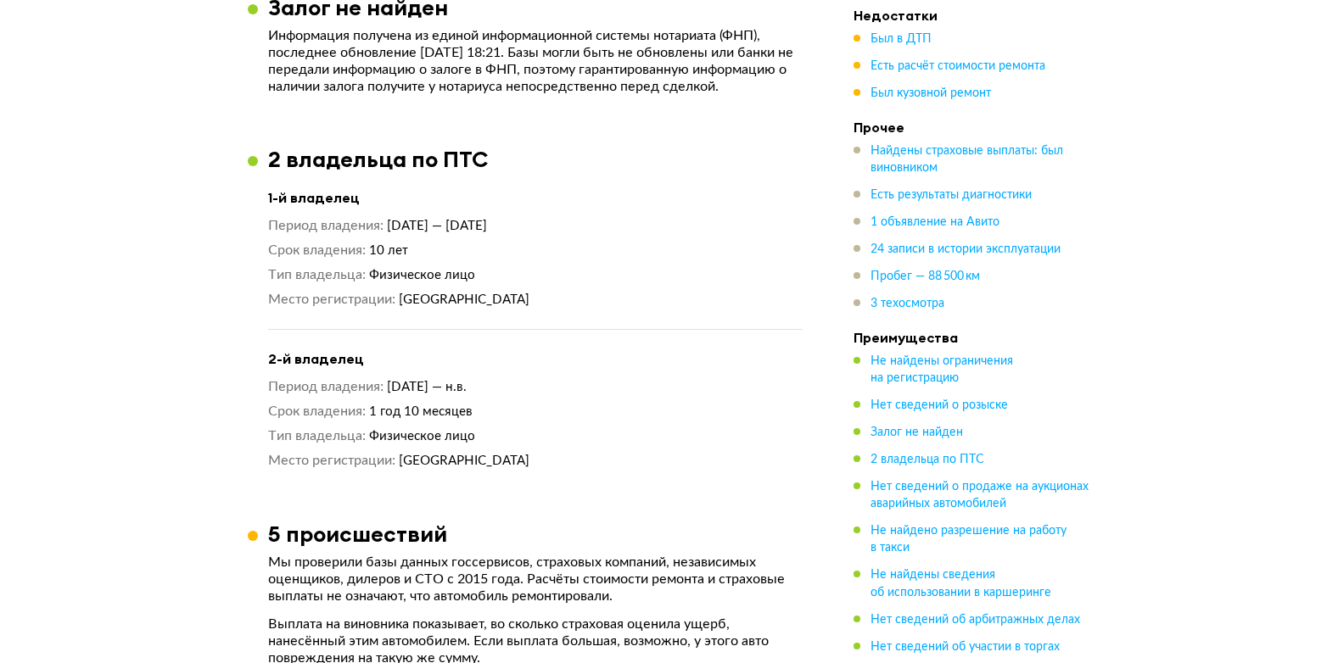
scroll to position [1781, 0]
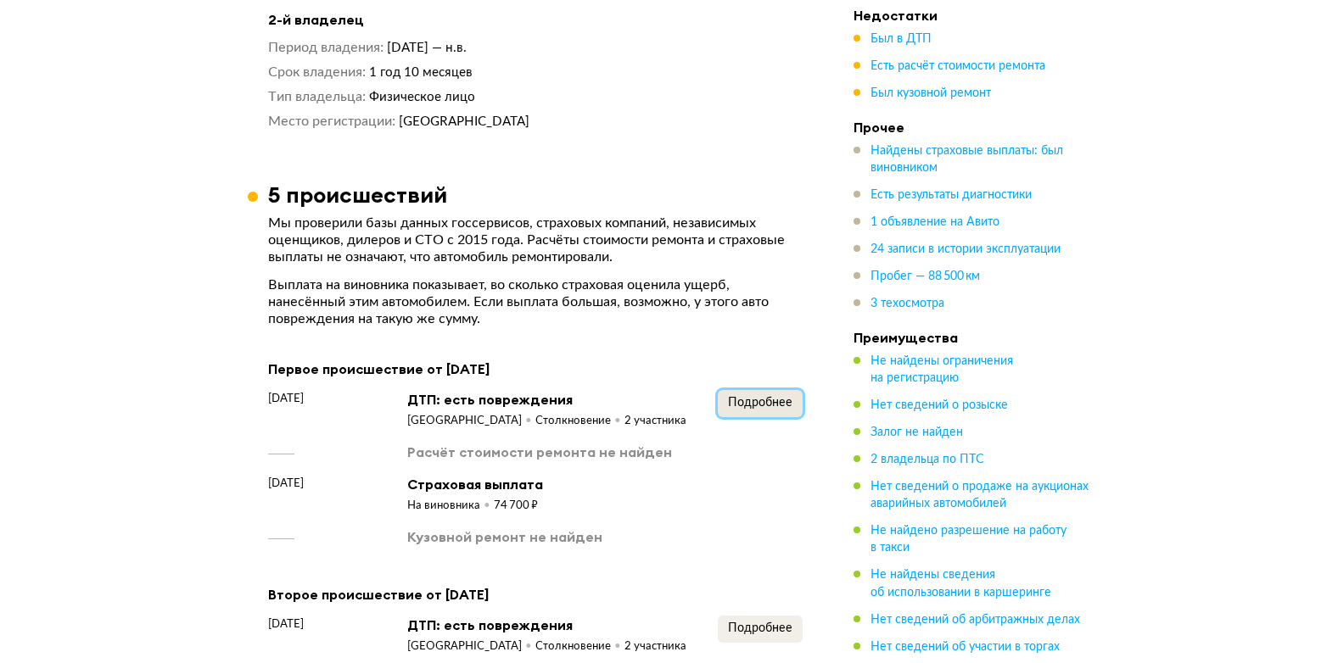
click at [774, 397] on span "Подробнее" at bounding box center [760, 403] width 64 height 12
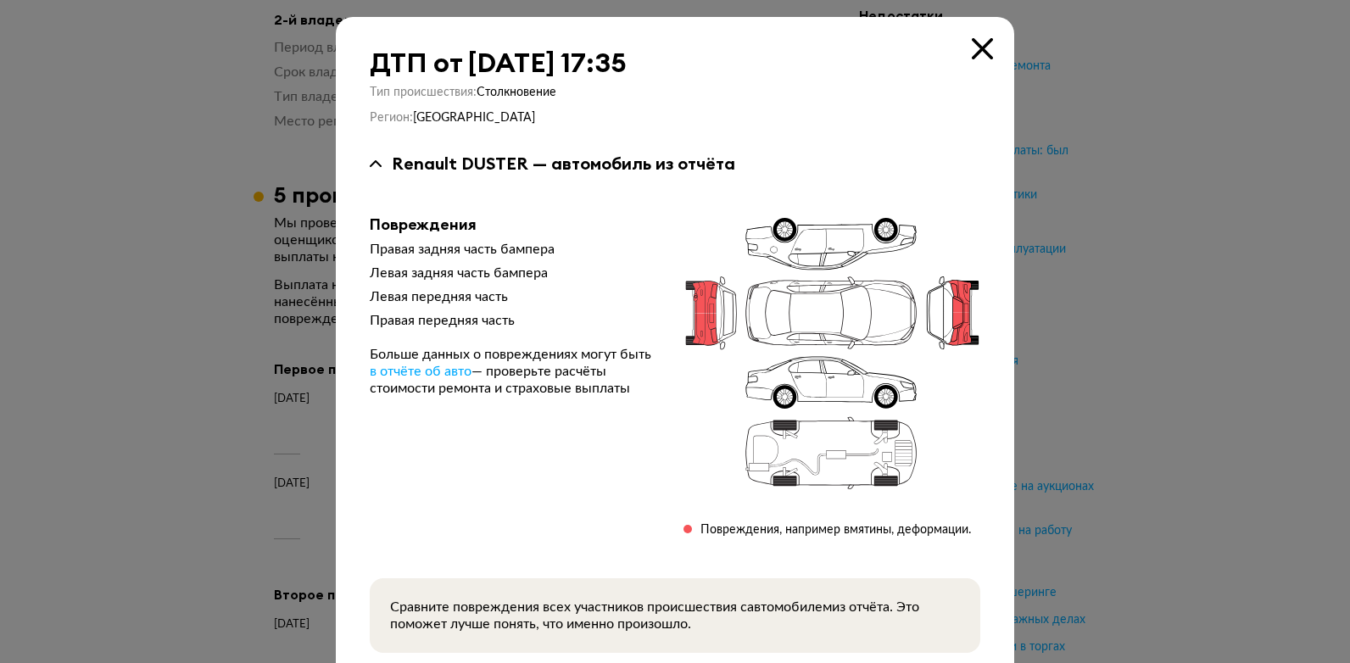
click at [984, 56] on icon at bounding box center [982, 48] width 21 height 21
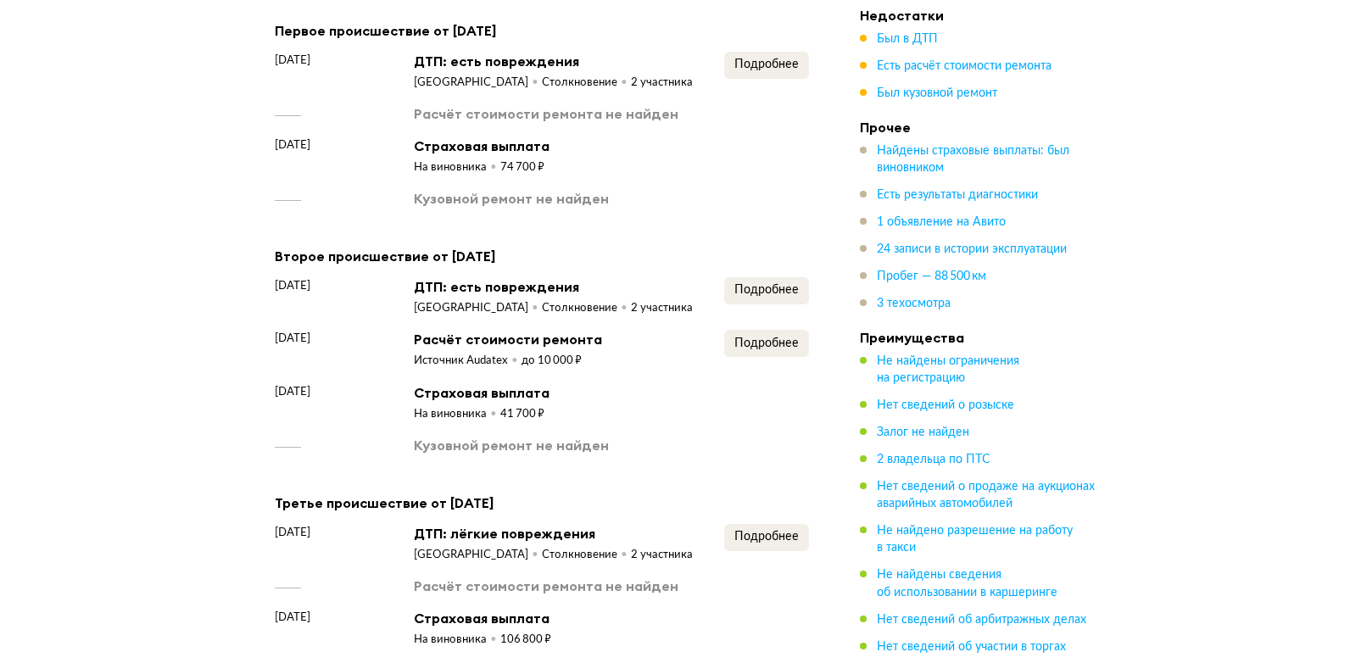
scroll to position [2121, 0]
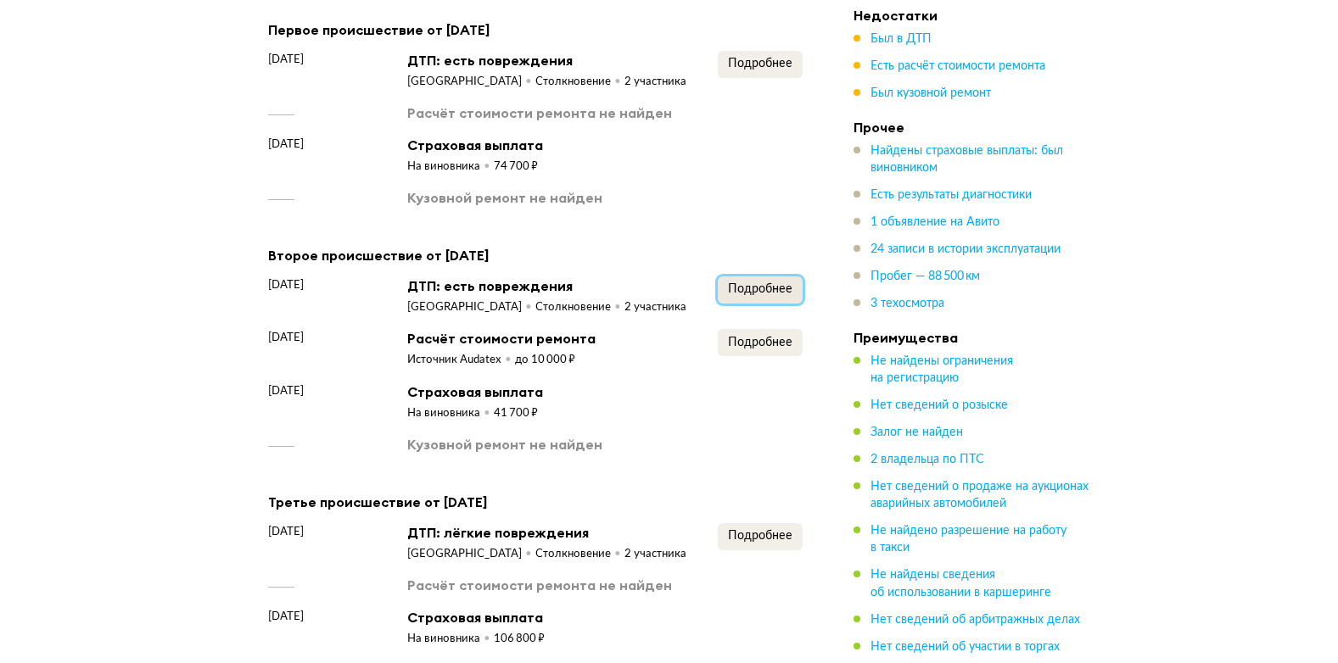
click at [762, 291] on span "Подробнее" at bounding box center [760, 289] width 64 height 12
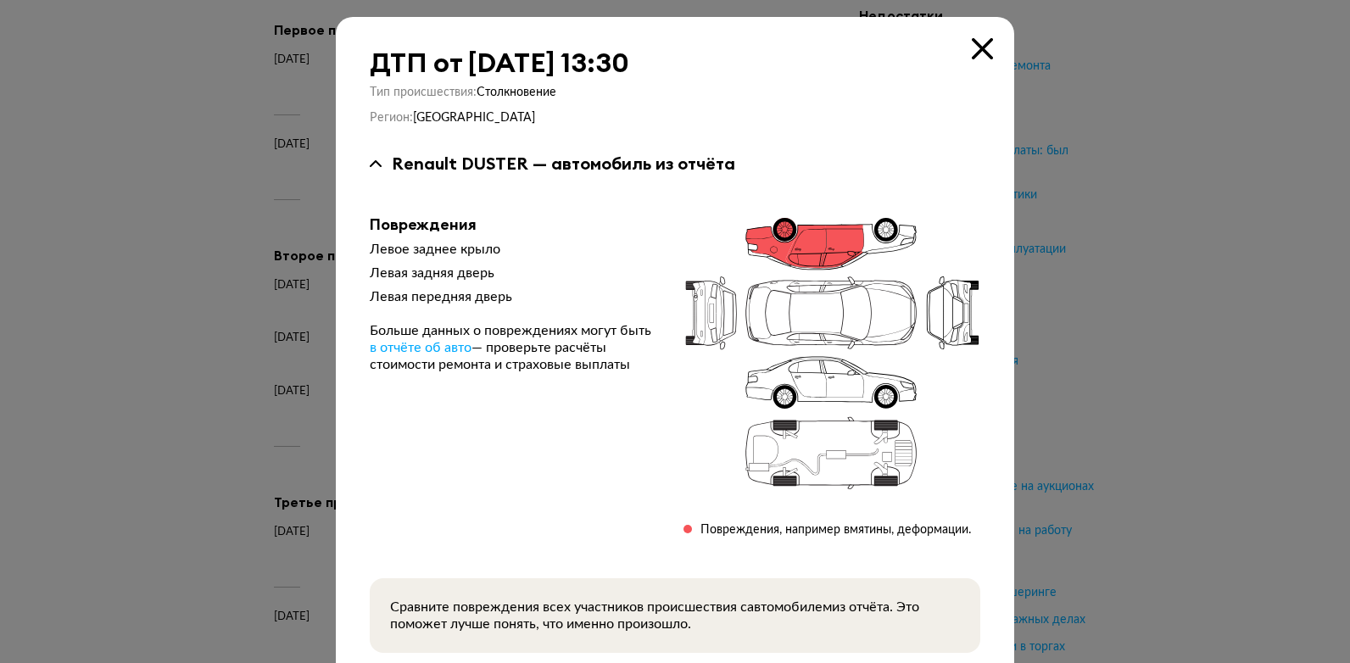
click at [976, 50] on icon at bounding box center [982, 48] width 21 height 21
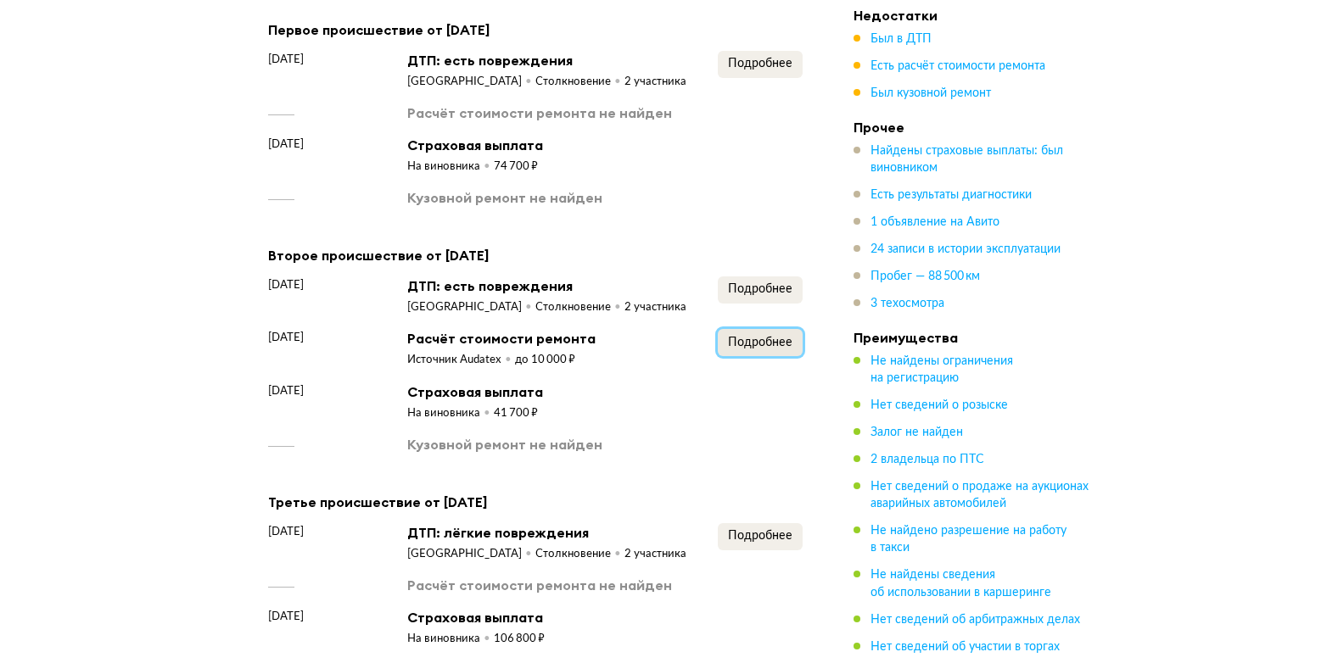
click at [768, 337] on span "Подробнее" at bounding box center [760, 343] width 64 height 12
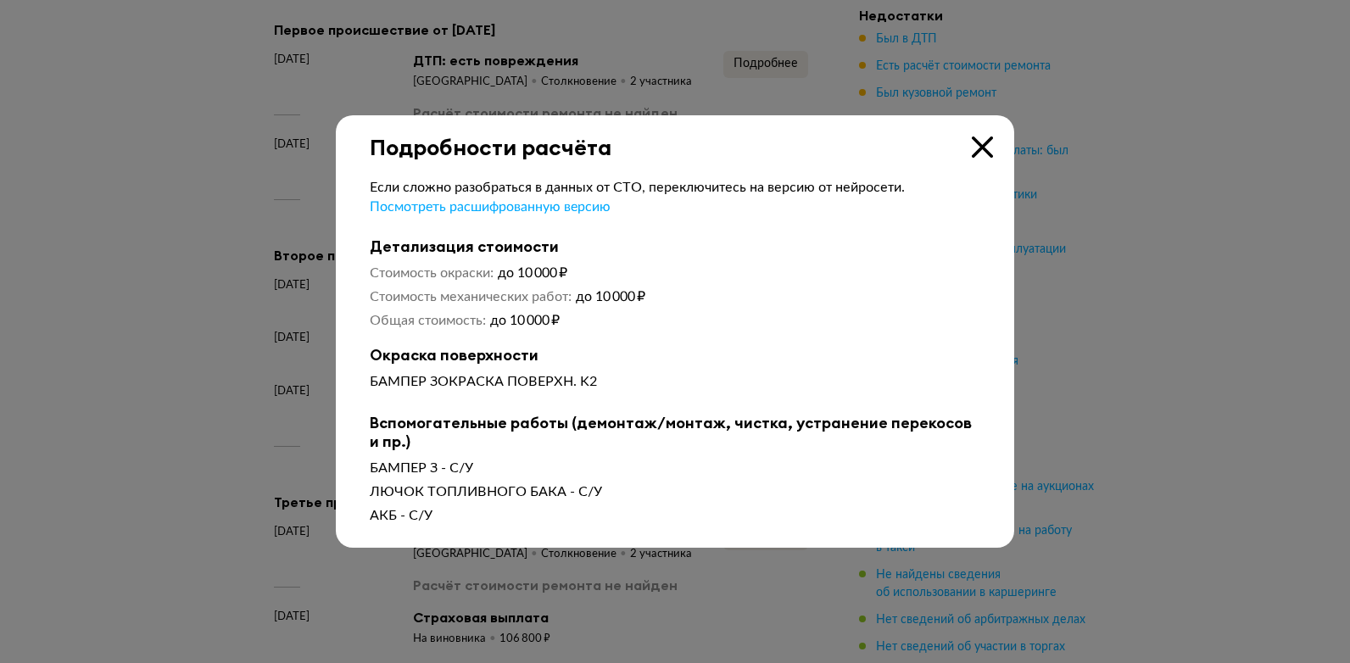
click at [971, 148] on div "Подробности расчёта" at bounding box center [675, 137] width 679 height 45
click at [992, 149] on icon at bounding box center [982, 147] width 21 height 21
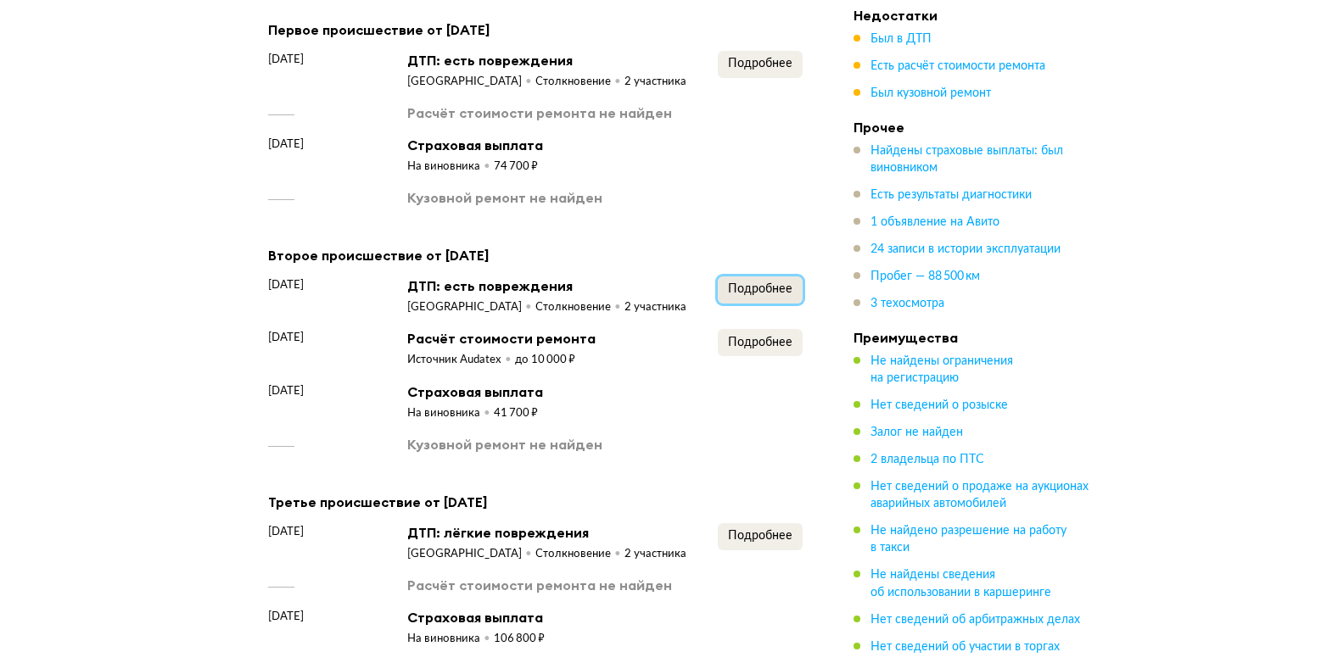
click at [746, 286] on span "Подробнее" at bounding box center [760, 289] width 64 height 12
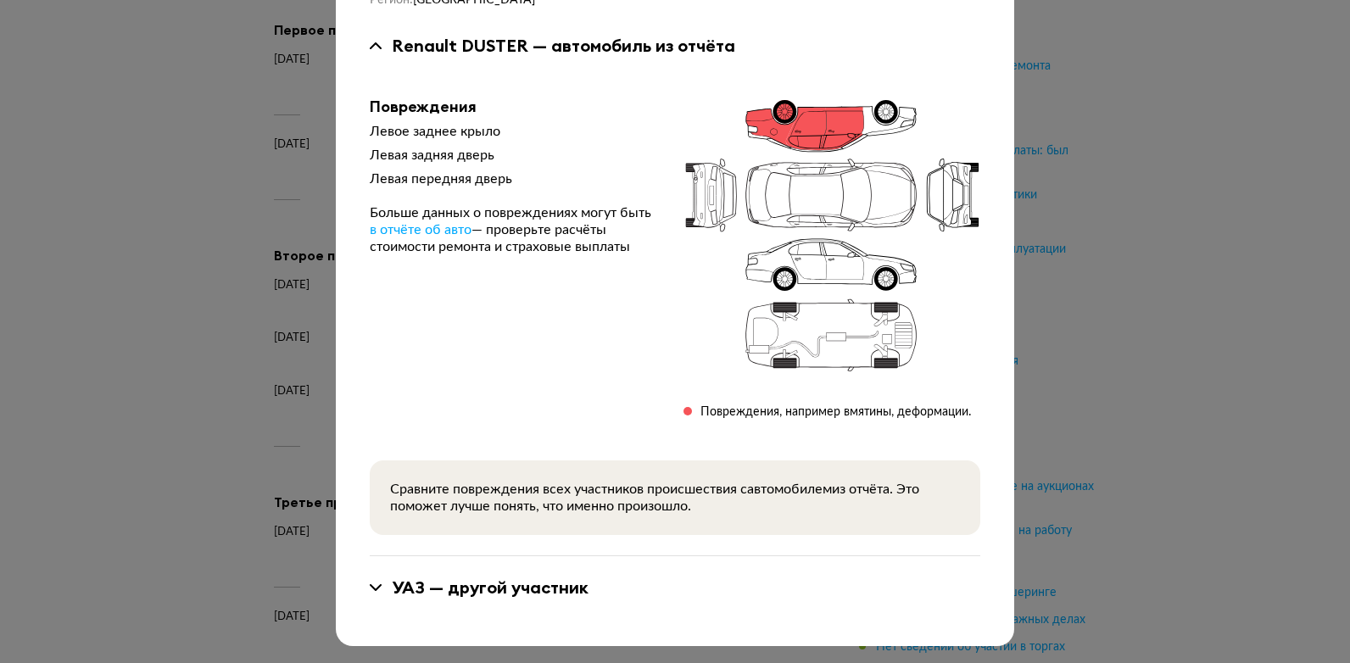
click at [548, 597] on div "УАЗ — другой участник" at bounding box center [490, 588] width 197 height 22
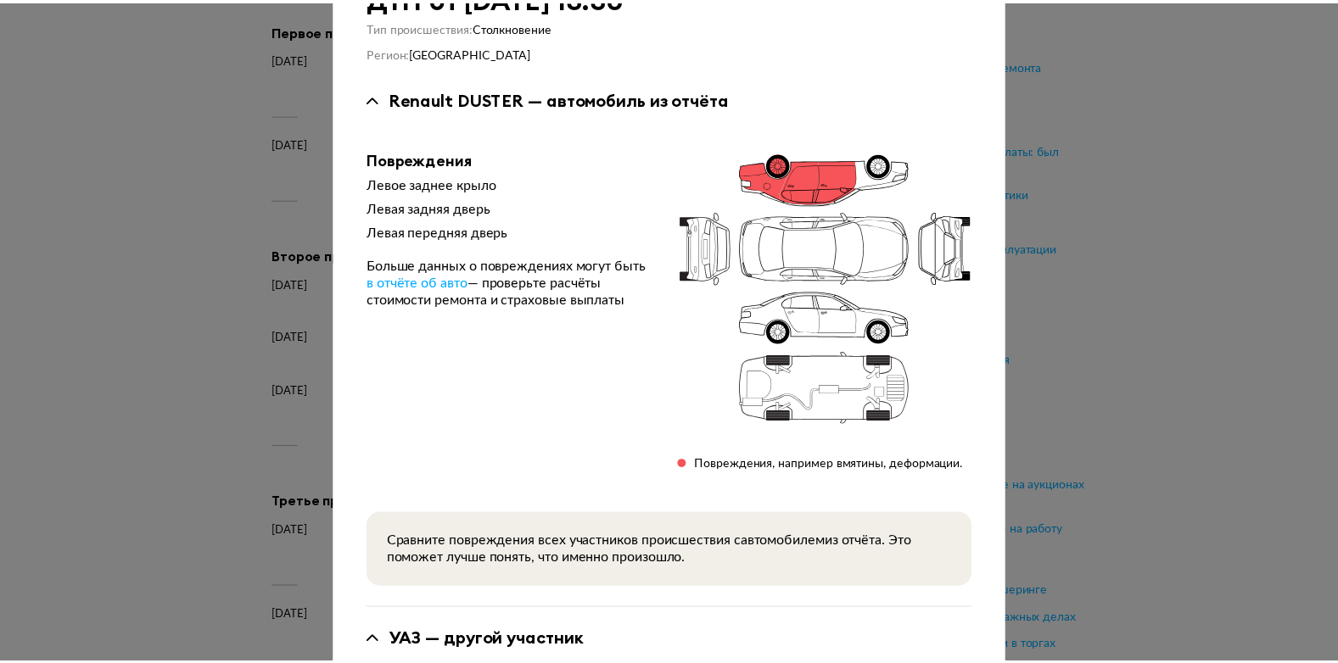
scroll to position [0, 0]
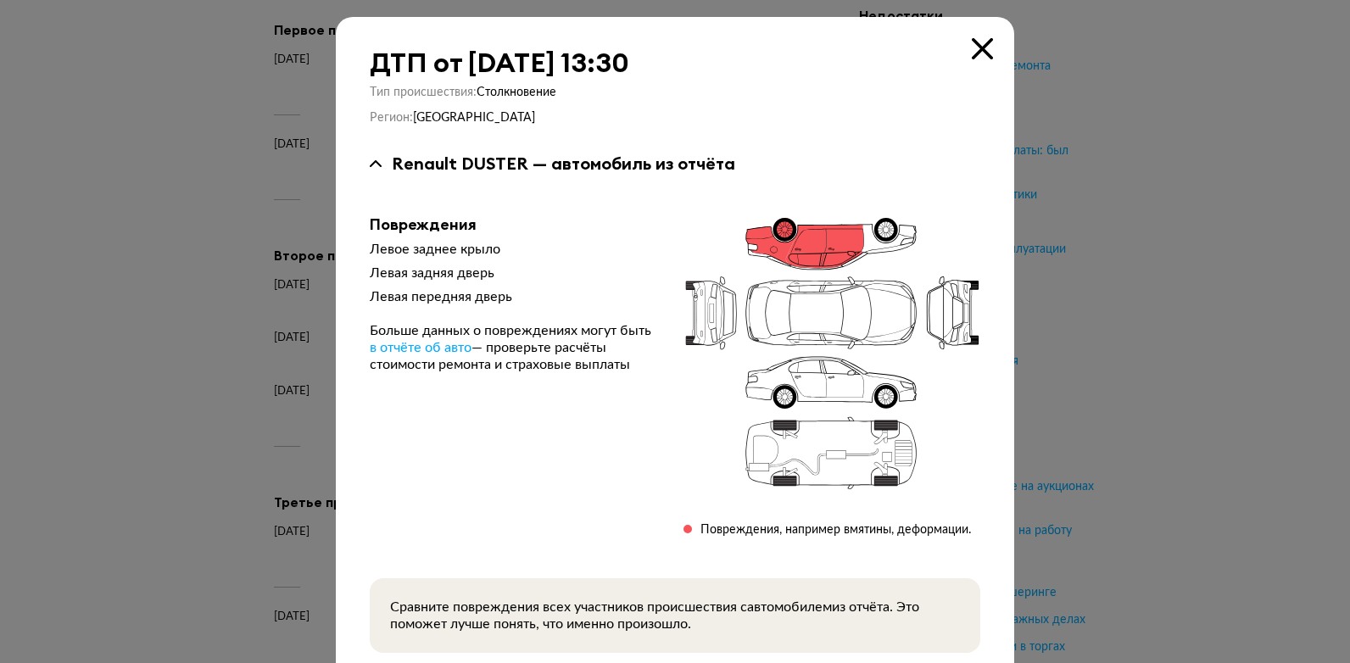
click at [981, 43] on icon at bounding box center [982, 48] width 21 height 21
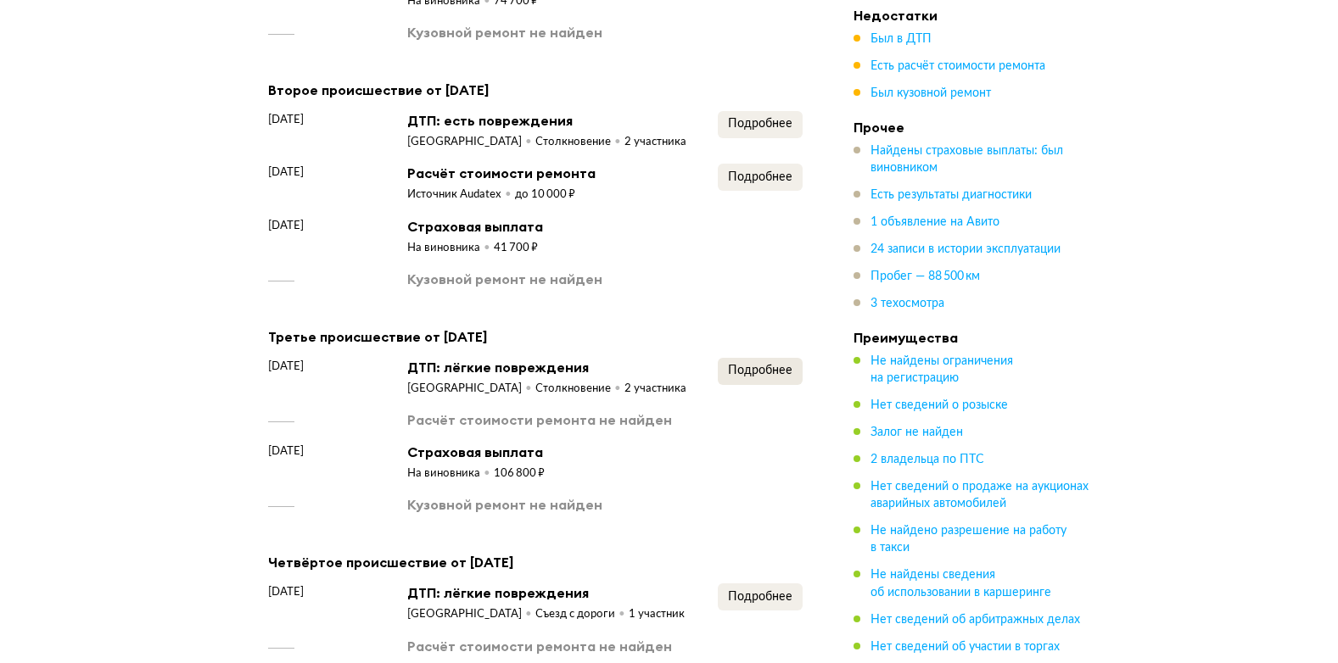
scroll to position [2290, 0]
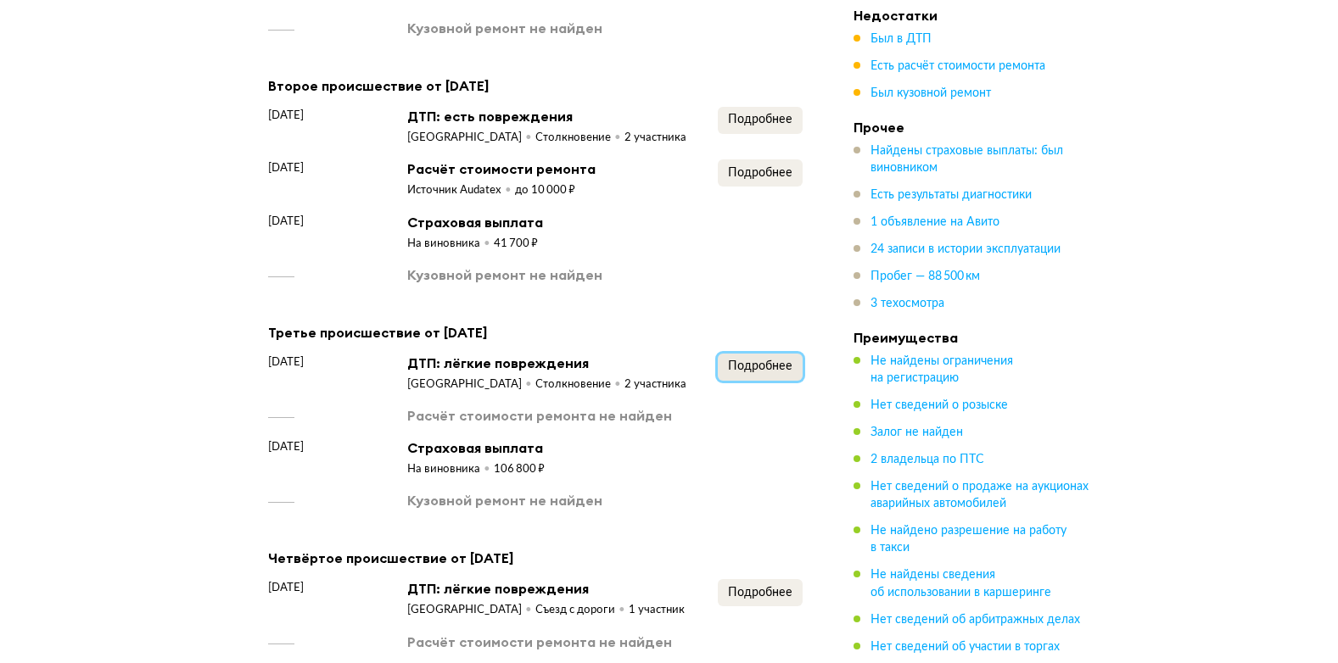
click at [741, 369] on span "Подробнее" at bounding box center [760, 367] width 64 height 12
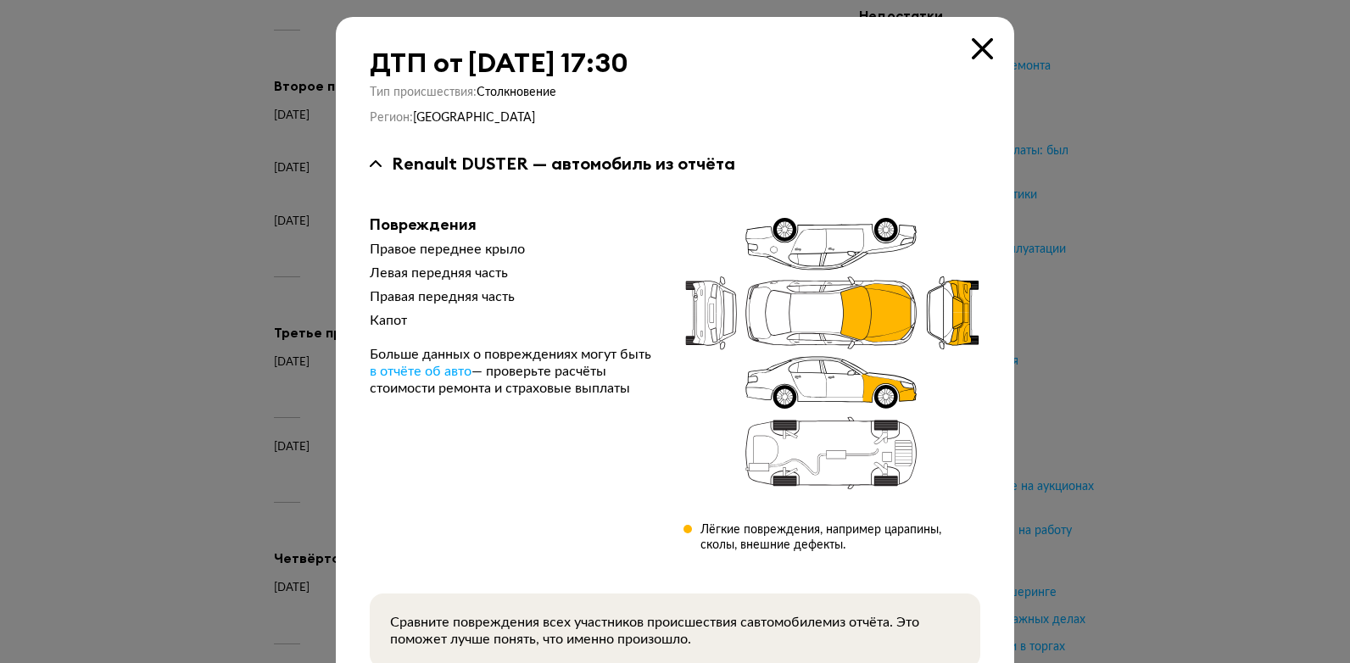
click at [972, 54] on icon at bounding box center [982, 48] width 21 height 21
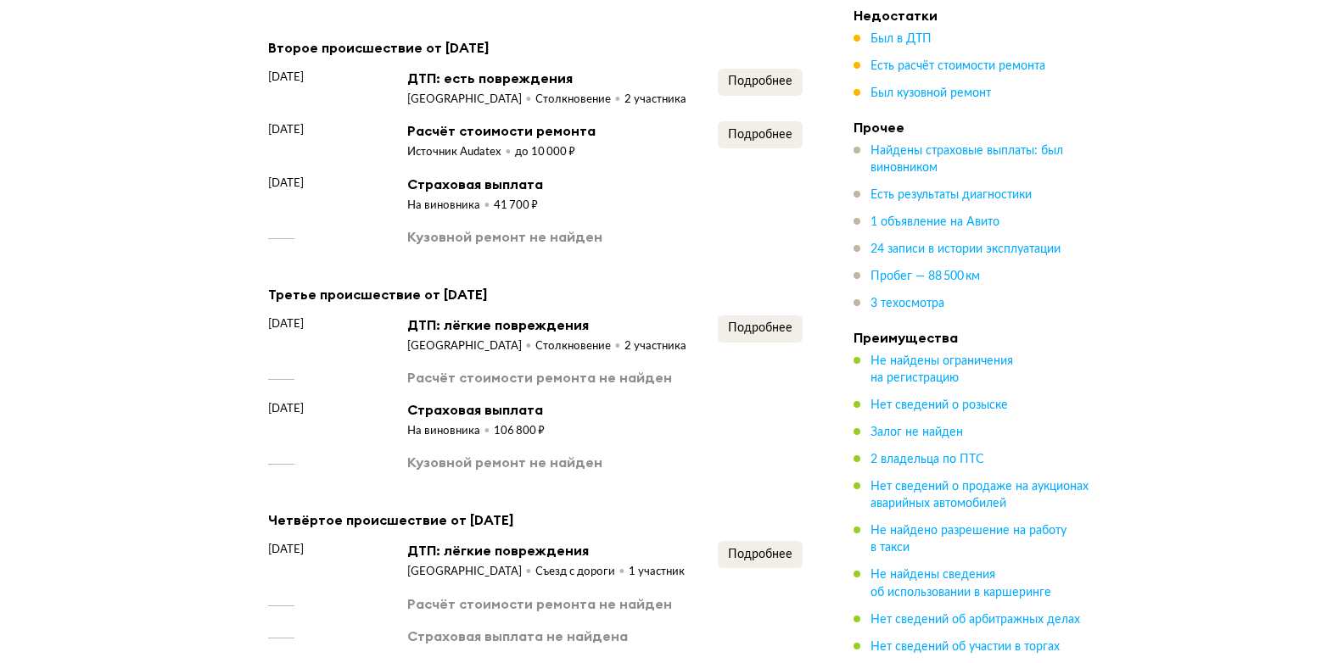
scroll to position [2206, 0]
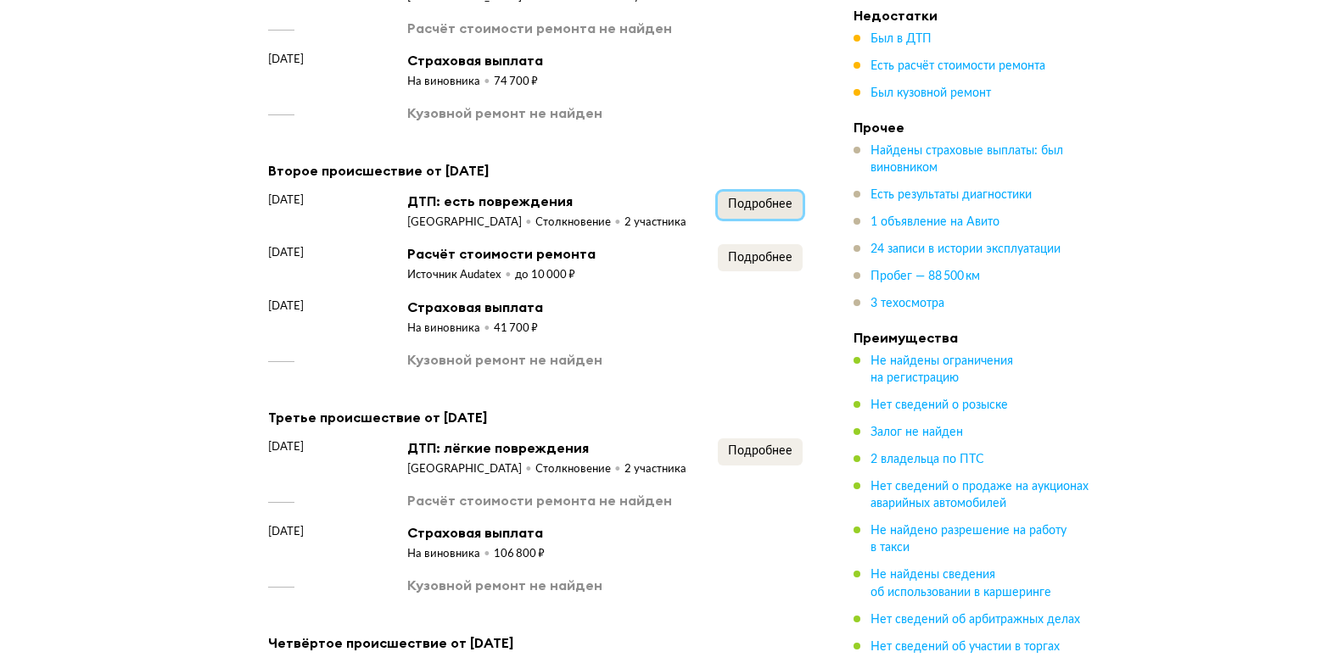
click at [792, 201] on button "Подробнее" at bounding box center [760, 205] width 85 height 27
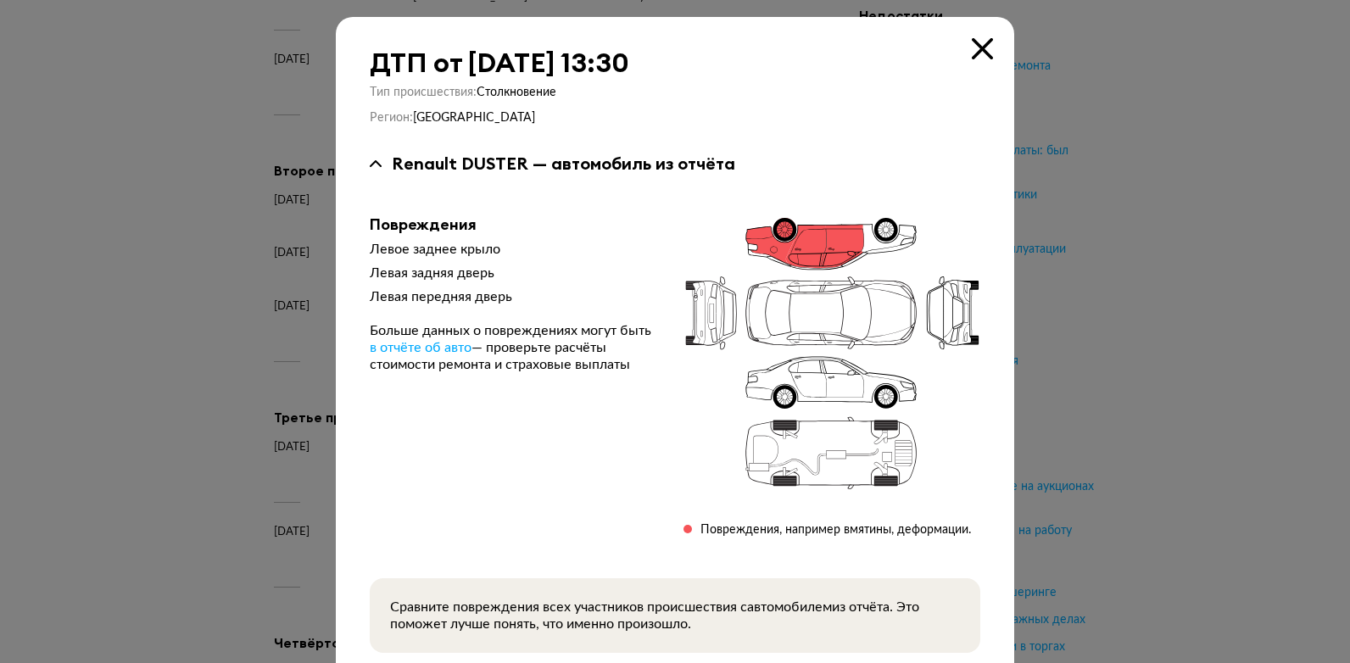
click at [972, 46] on icon at bounding box center [982, 48] width 21 height 21
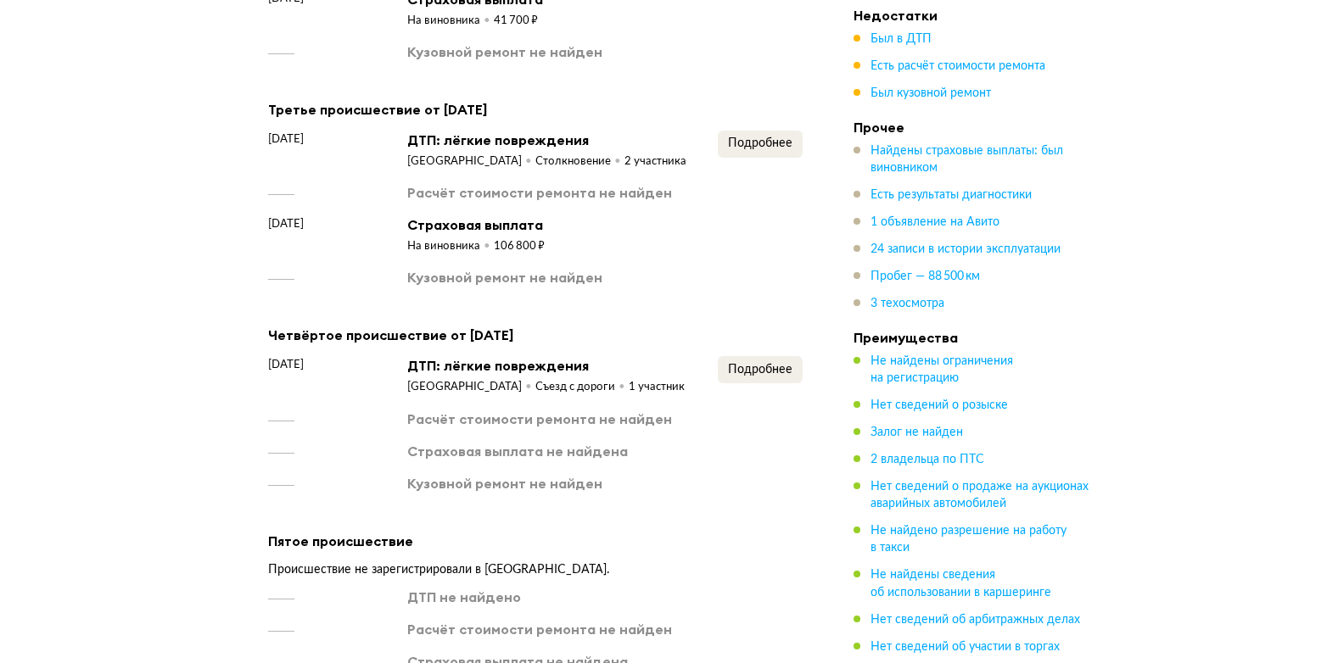
scroll to position [2545, 0]
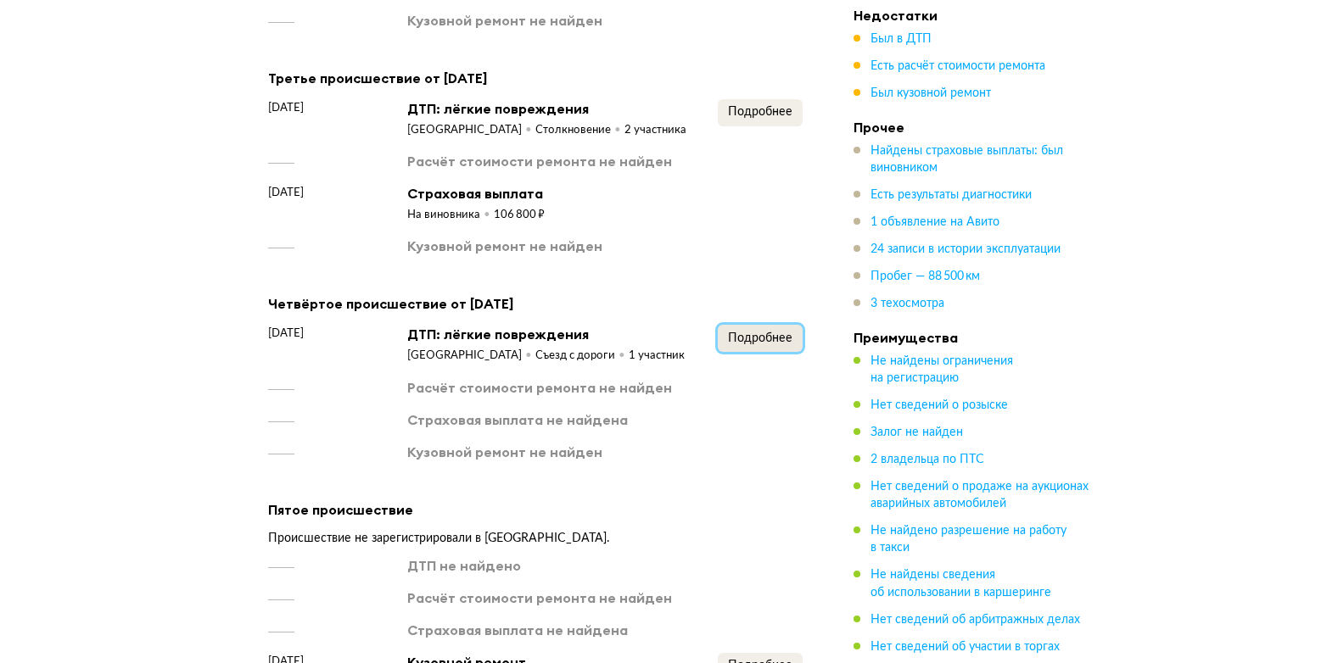
click at [753, 344] on span "Подробнее" at bounding box center [760, 339] width 64 height 12
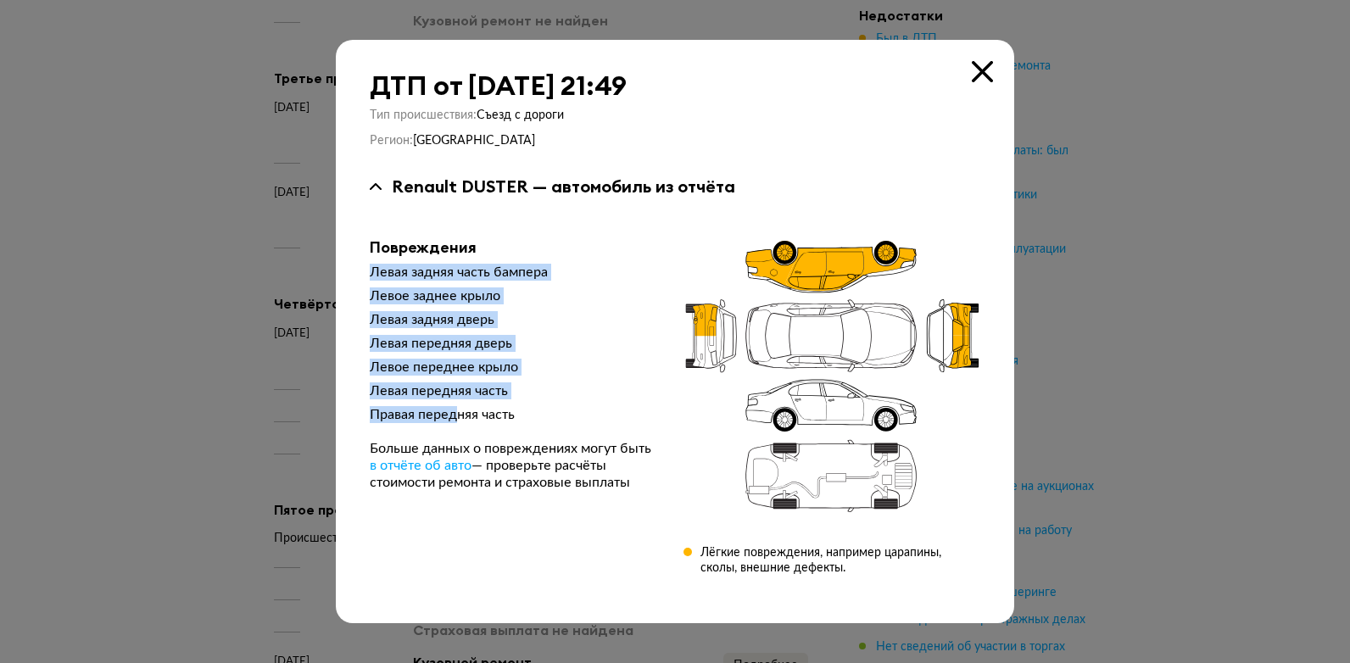
drag, startPoint x: 370, startPoint y: 266, endPoint x: 471, endPoint y: 406, distance: 172.6
click at [471, 406] on div "Левая задняя часть бампера Левое заднее крыло Левая задняя дверь Левая передняя…" at bounding box center [513, 377] width 287 height 227
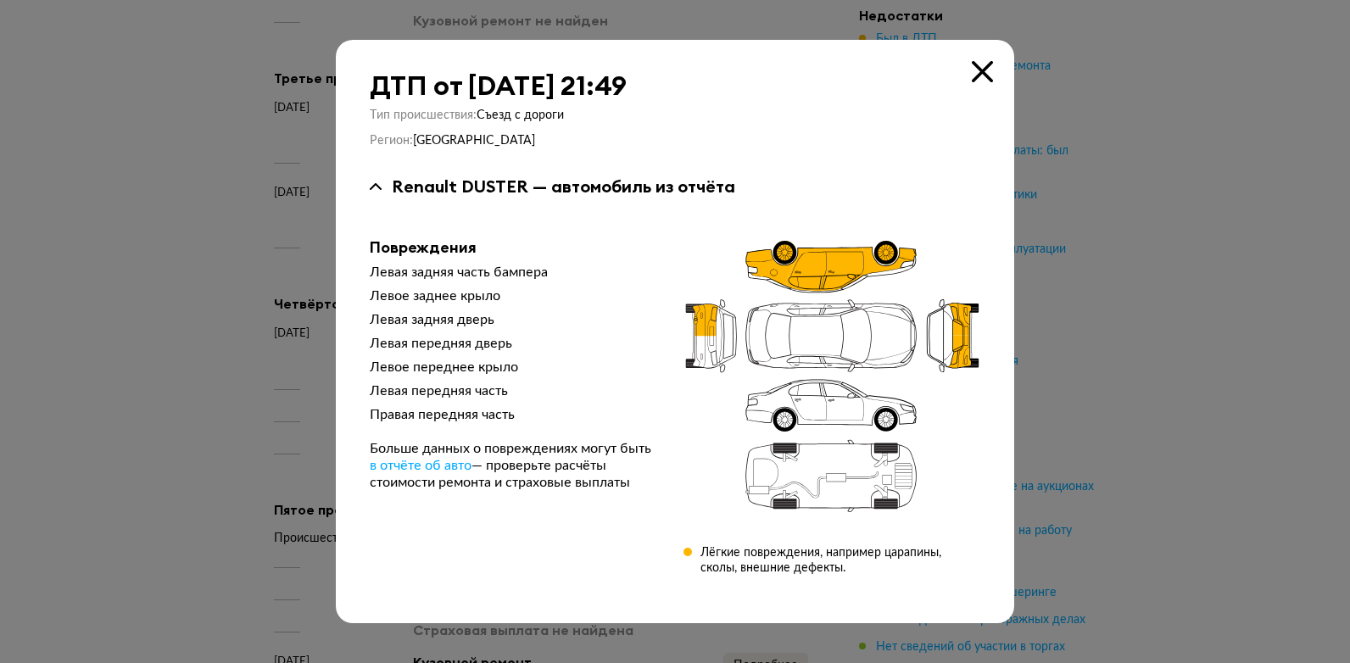
click at [981, 72] on icon at bounding box center [982, 71] width 21 height 21
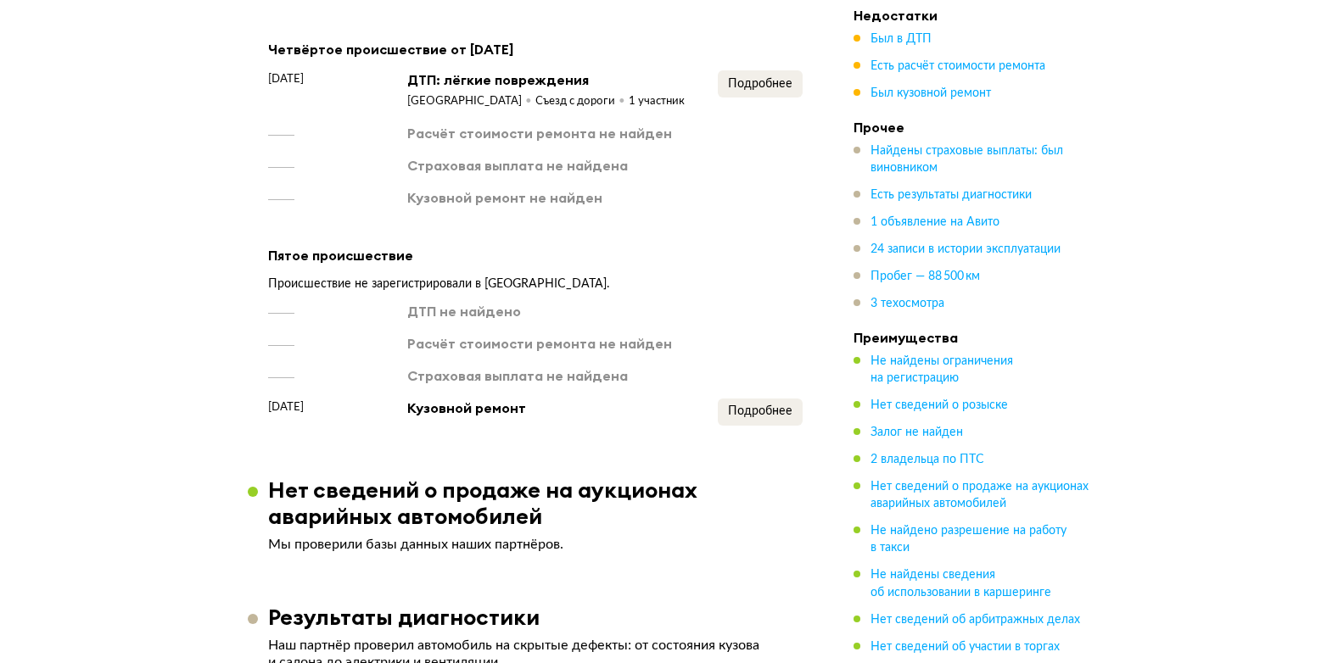
scroll to position [2884, 0]
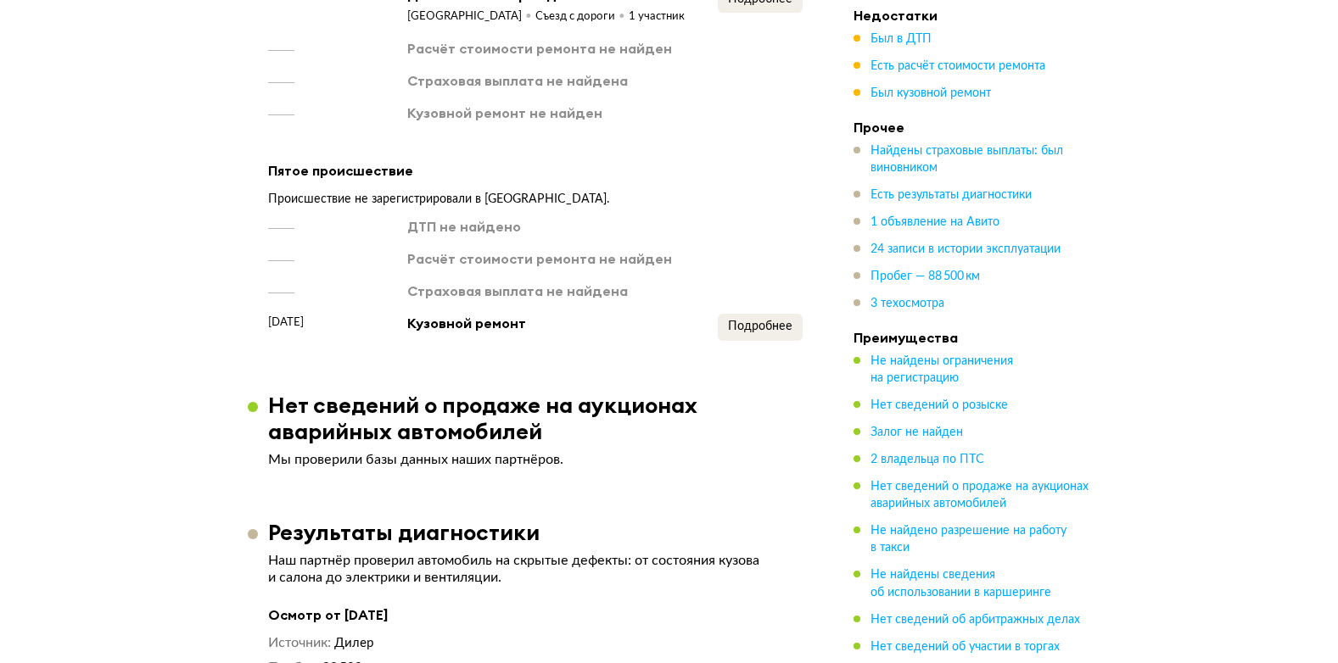
click at [785, 333] on span "Подробнее" at bounding box center [760, 327] width 64 height 12
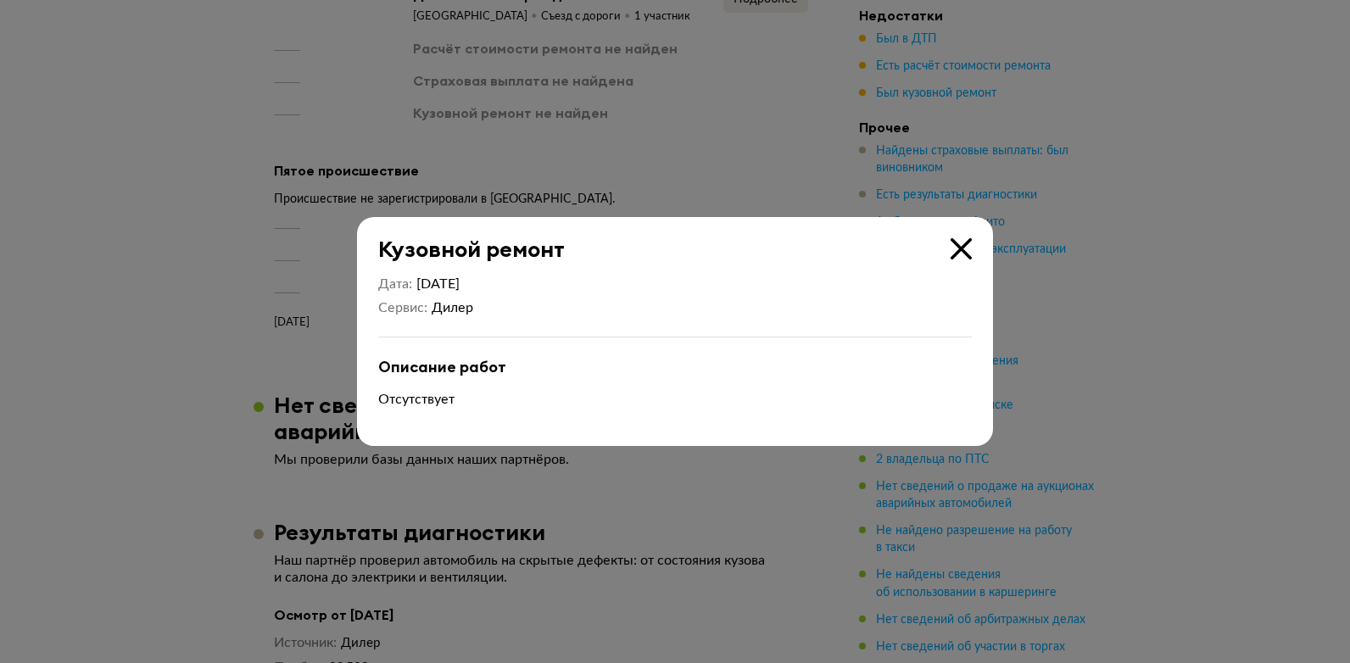
click at [958, 238] on icon at bounding box center [961, 248] width 21 height 21
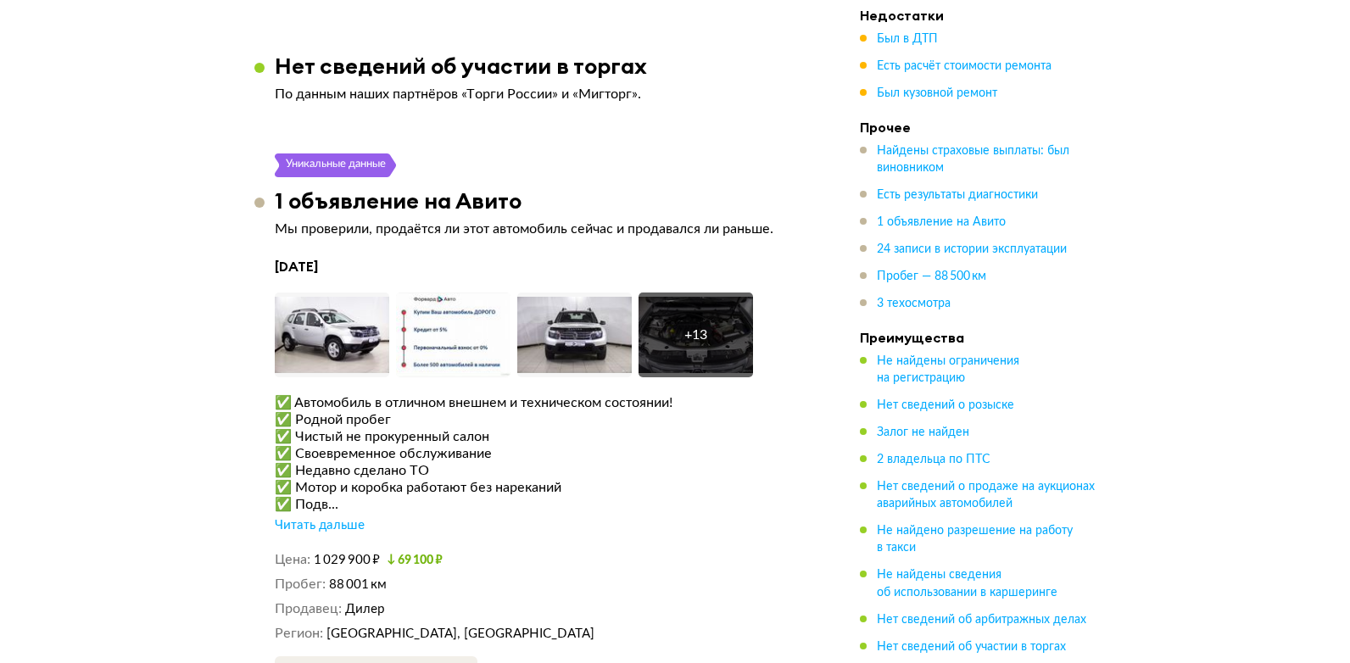
scroll to position [4157, 0]
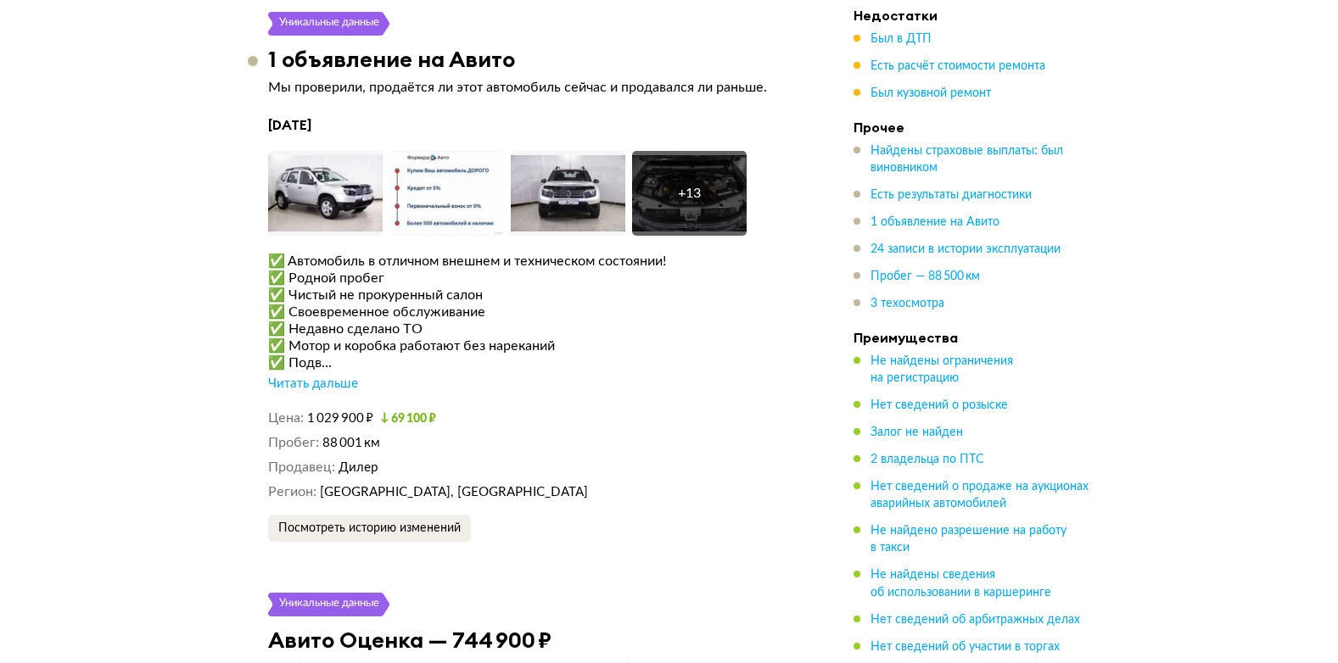
click at [336, 386] on div "Читать дальше" at bounding box center [313, 384] width 90 height 17
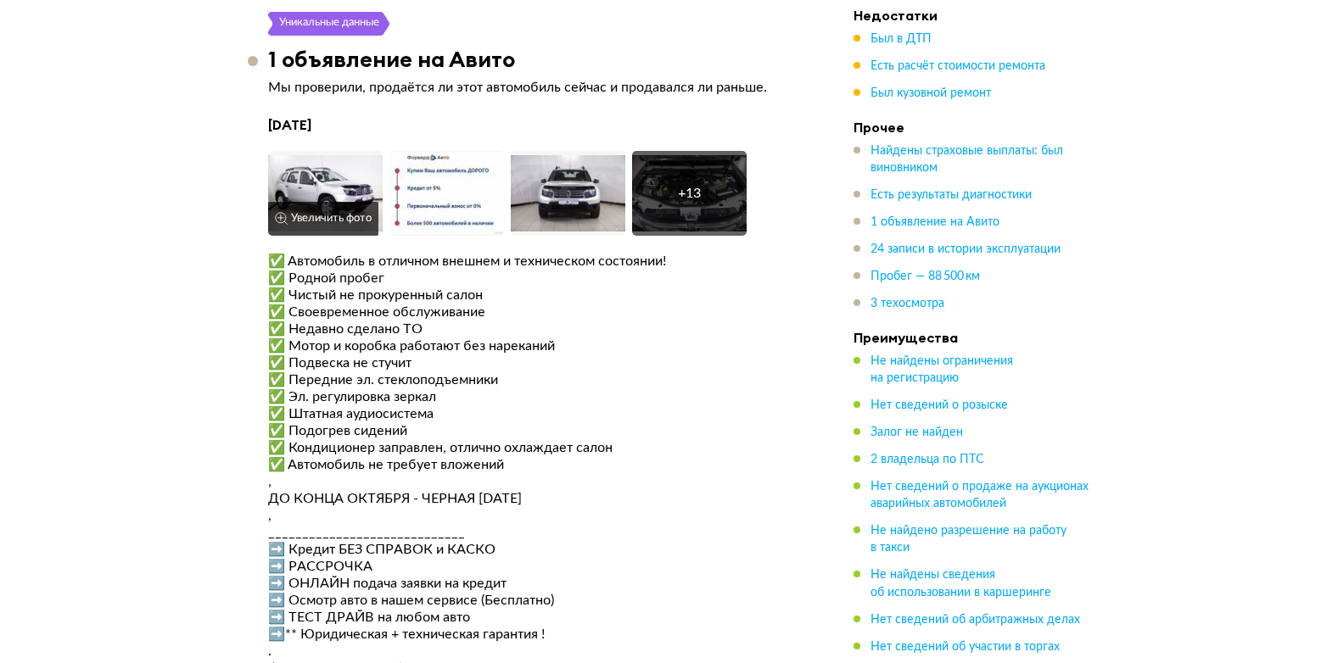
click at [321, 176] on img at bounding box center [325, 193] width 115 height 85
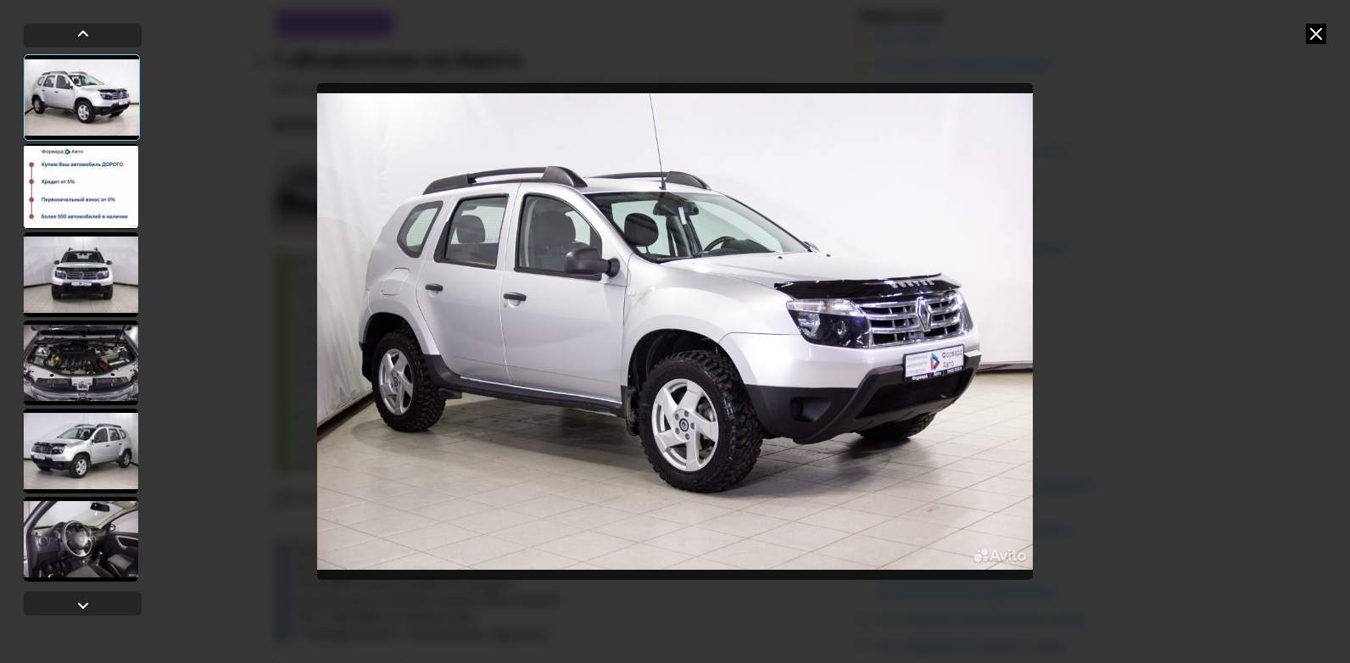
click at [88, 292] on div at bounding box center [81, 274] width 115 height 85
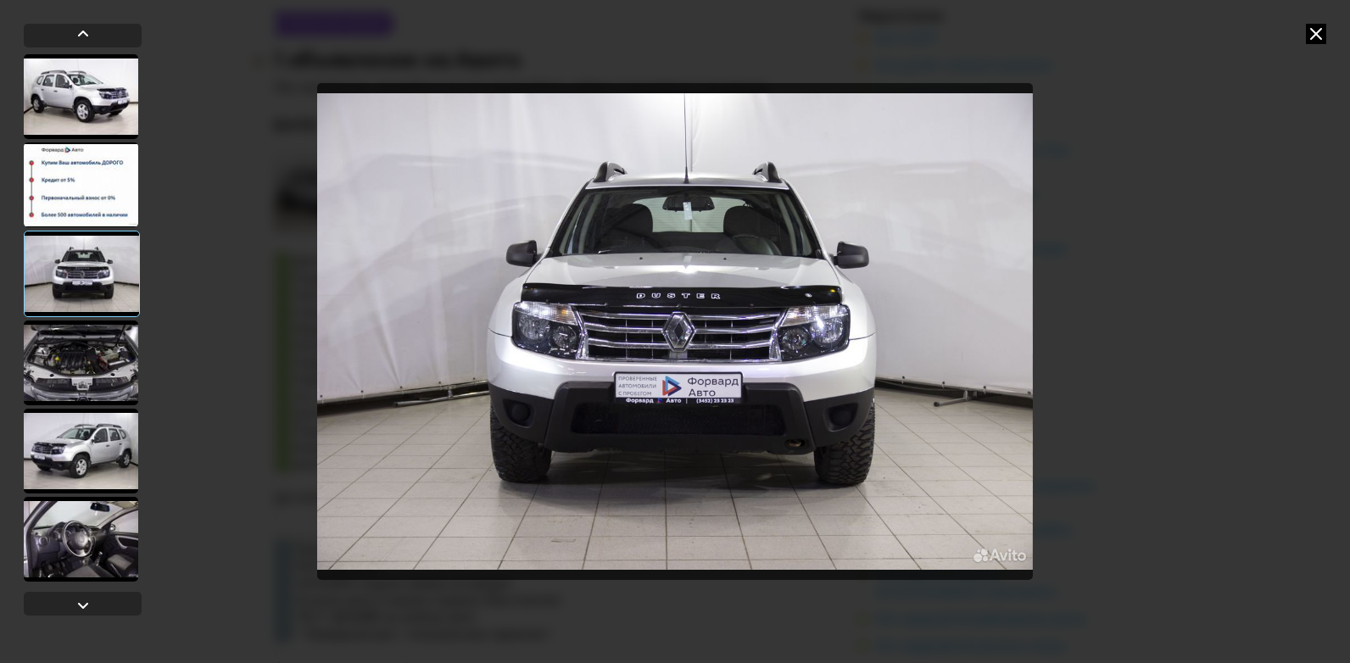
click at [88, 365] on div at bounding box center [81, 363] width 115 height 85
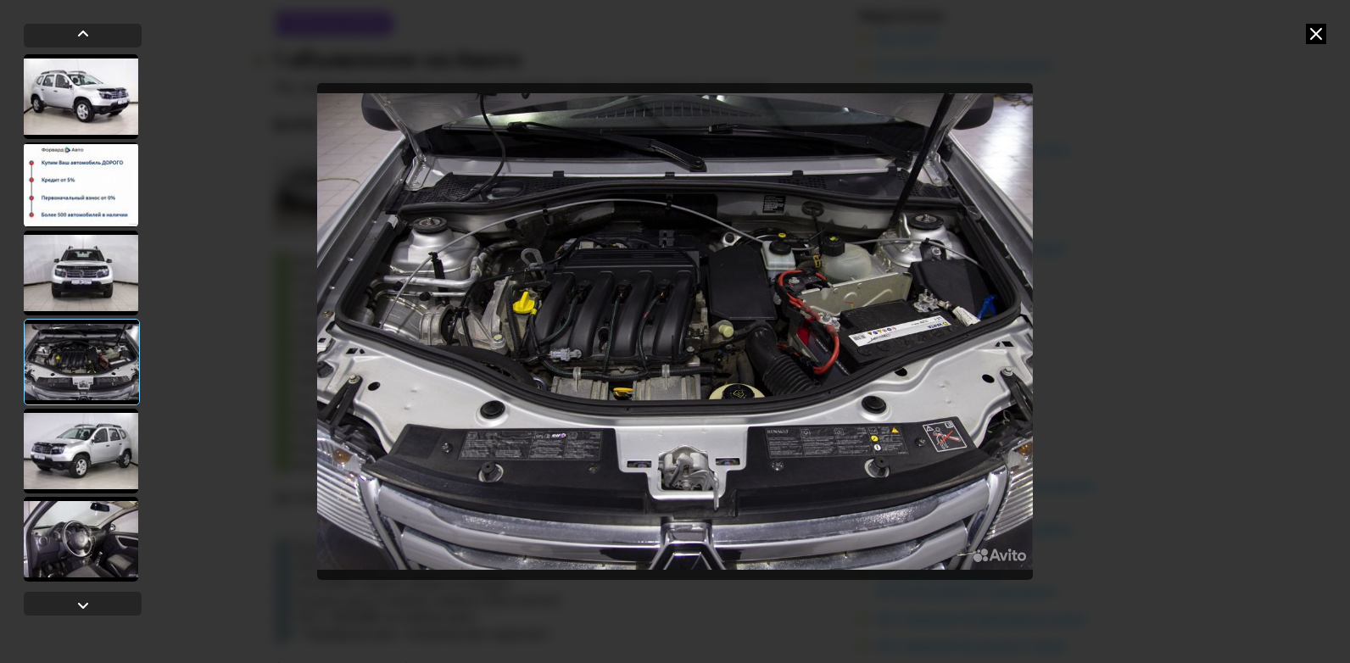
click at [82, 459] on div at bounding box center [81, 451] width 115 height 85
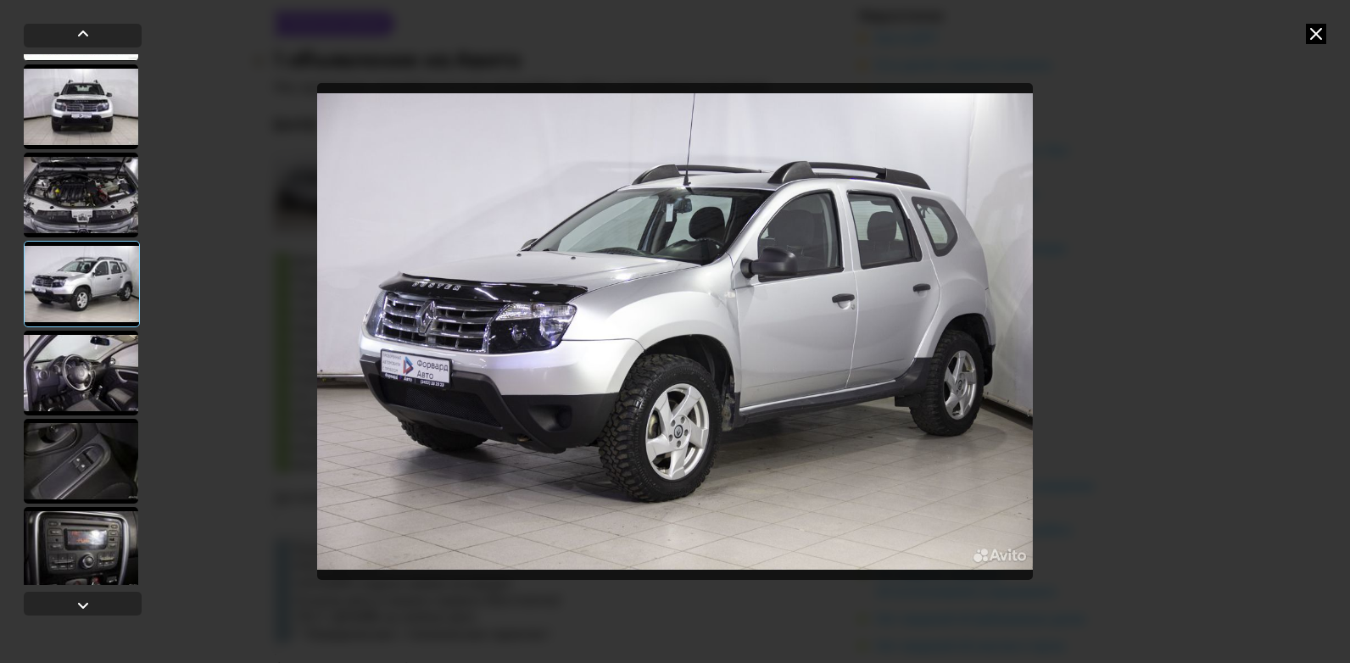
scroll to position [170, 0]
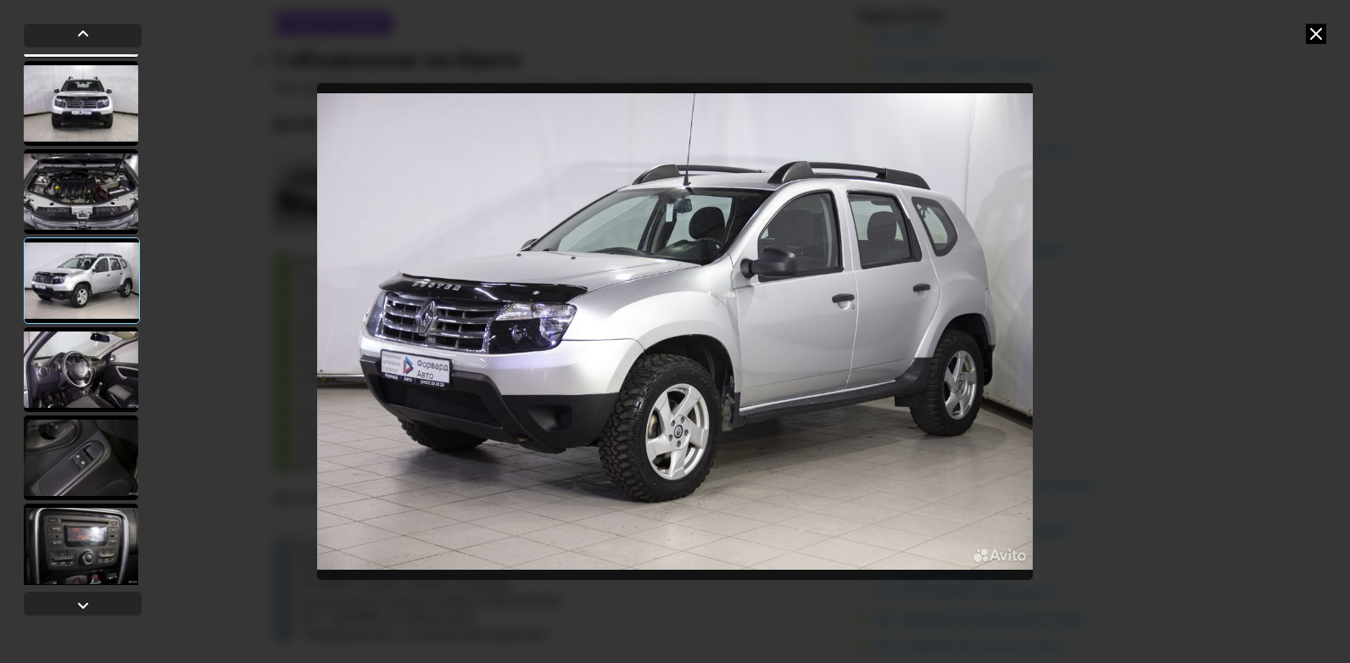
click at [88, 382] on div at bounding box center [81, 369] width 115 height 85
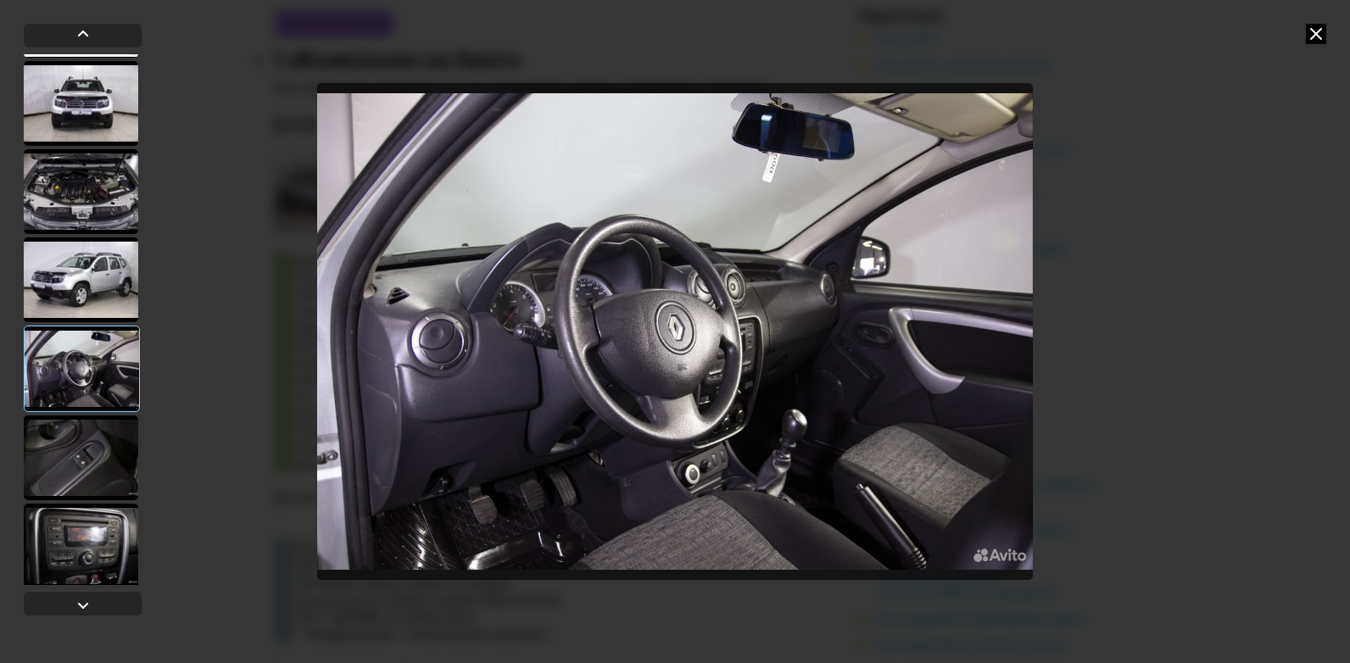
click at [97, 459] on div at bounding box center [81, 458] width 115 height 85
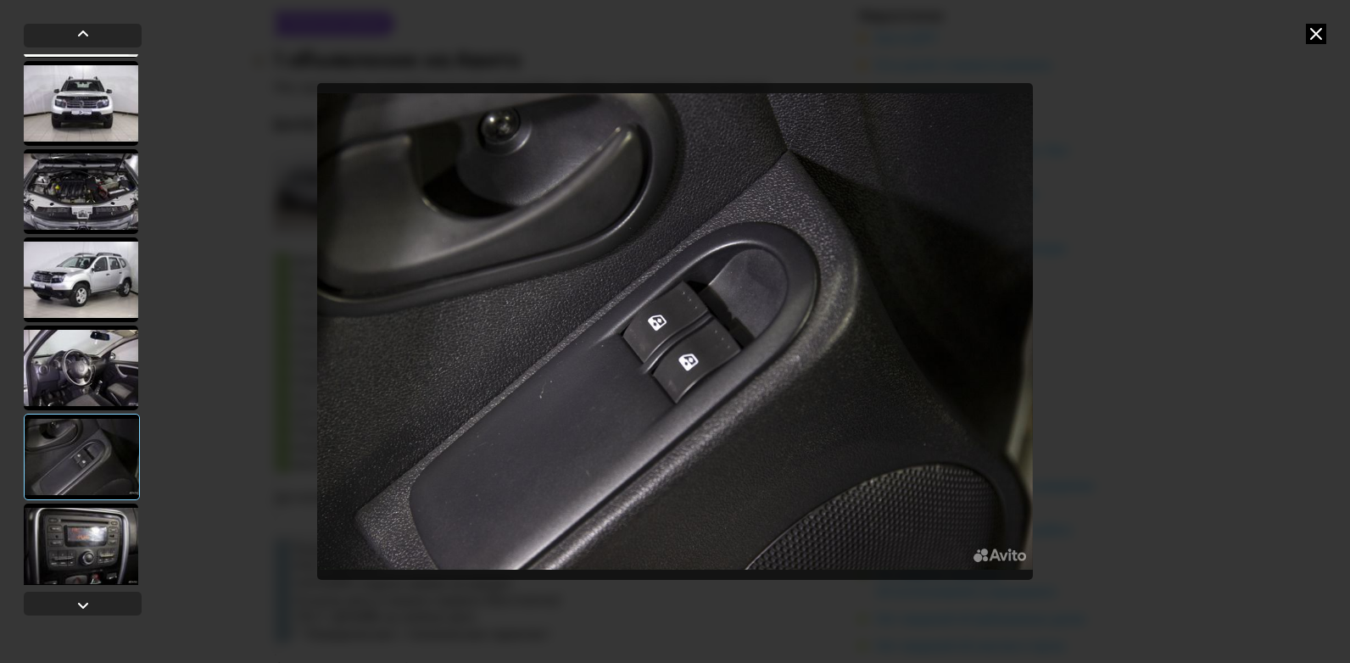
click at [90, 537] on div at bounding box center [81, 546] width 115 height 85
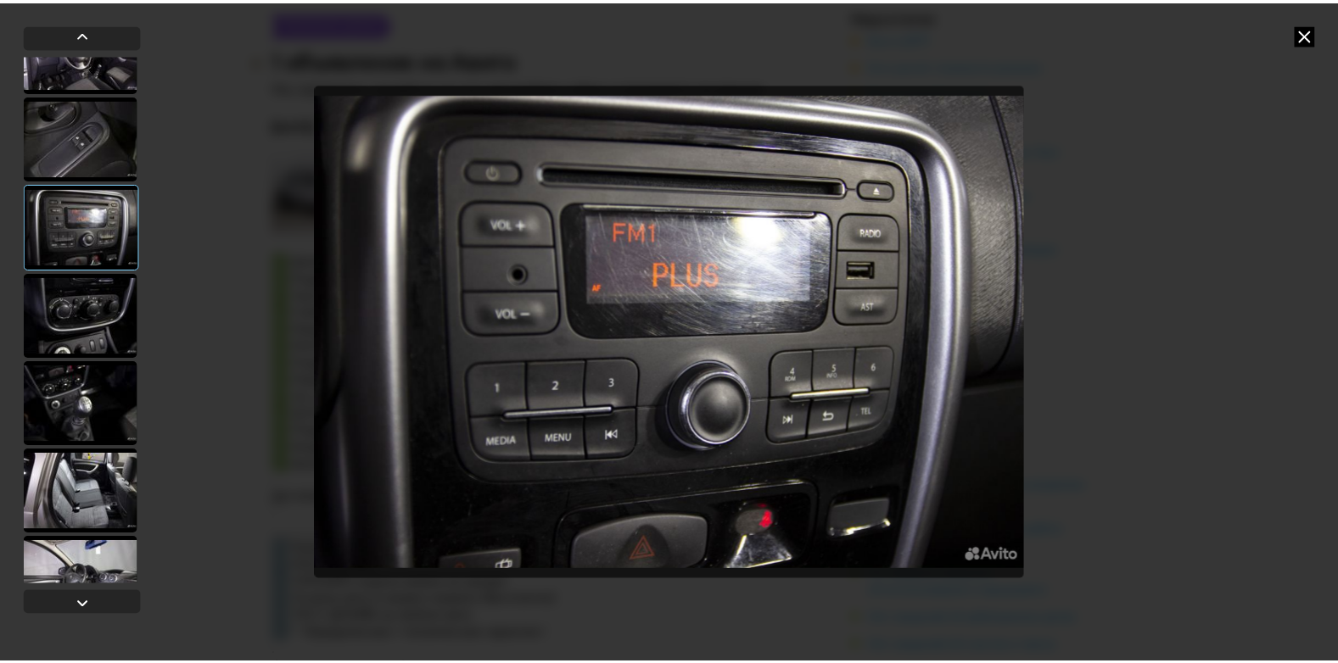
scroll to position [509, 0]
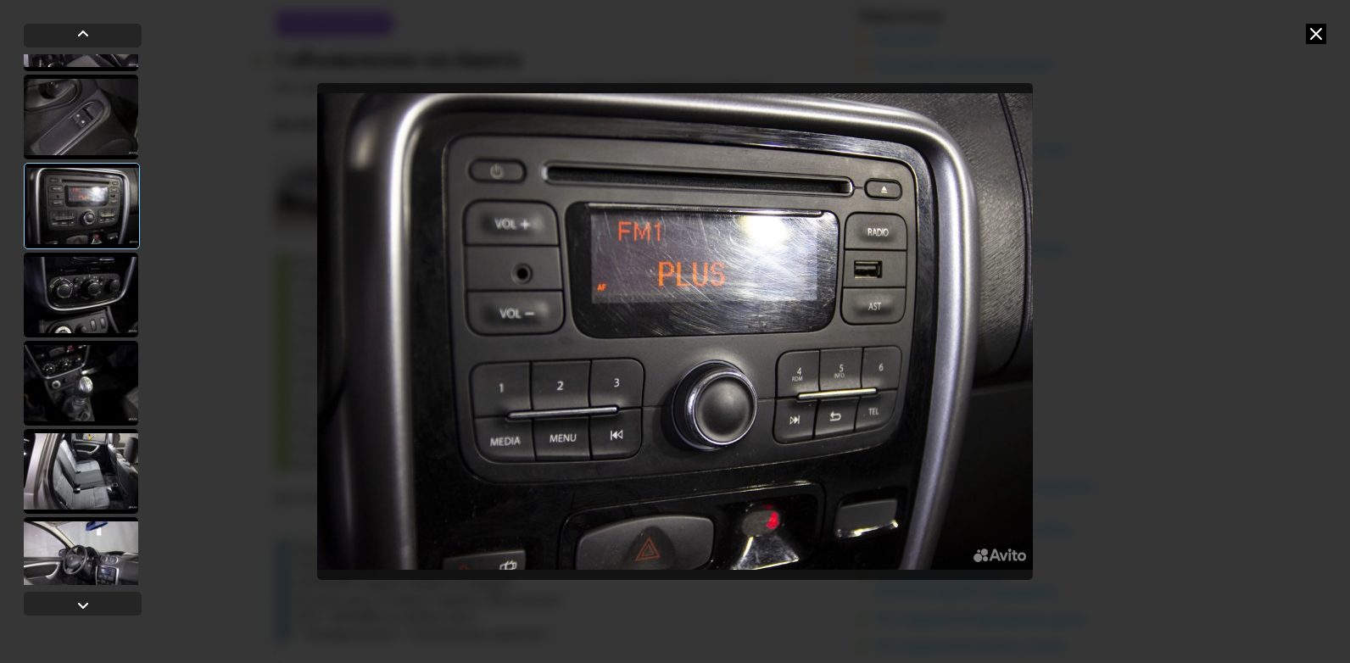
click at [102, 405] on div at bounding box center [81, 383] width 115 height 85
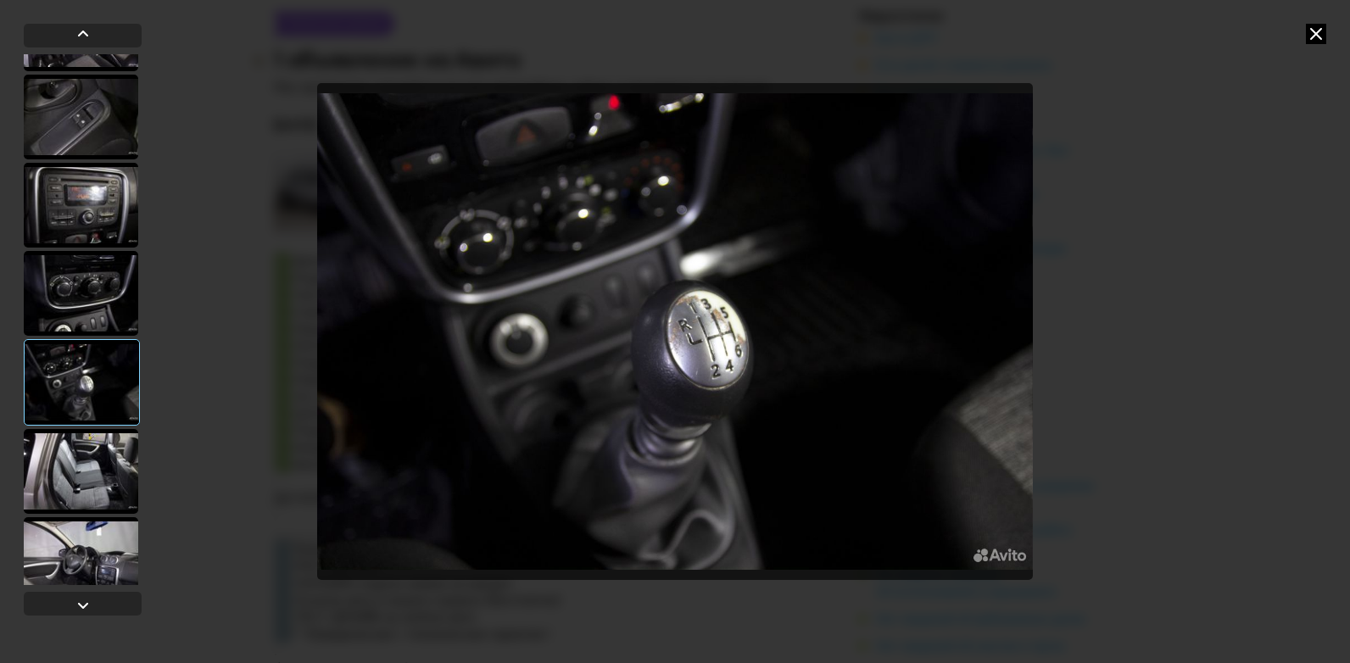
click at [102, 467] on div at bounding box center [81, 471] width 115 height 85
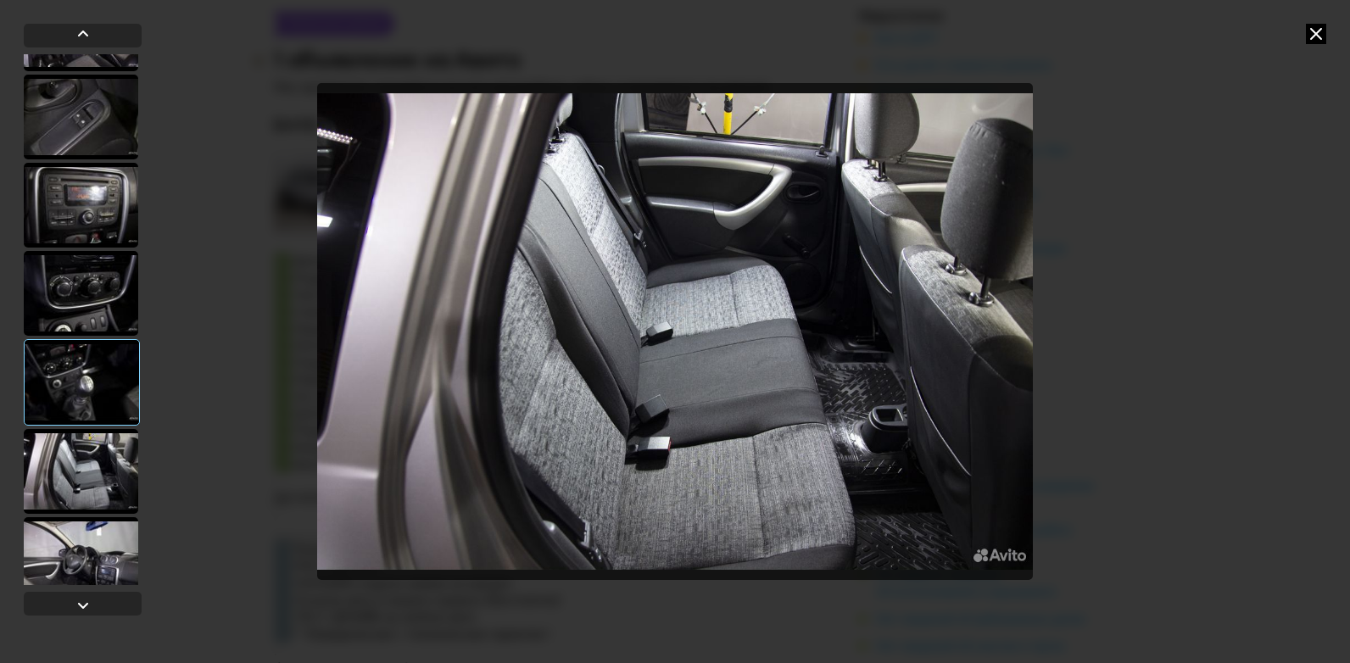
click at [102, 547] on div at bounding box center [81, 559] width 115 height 85
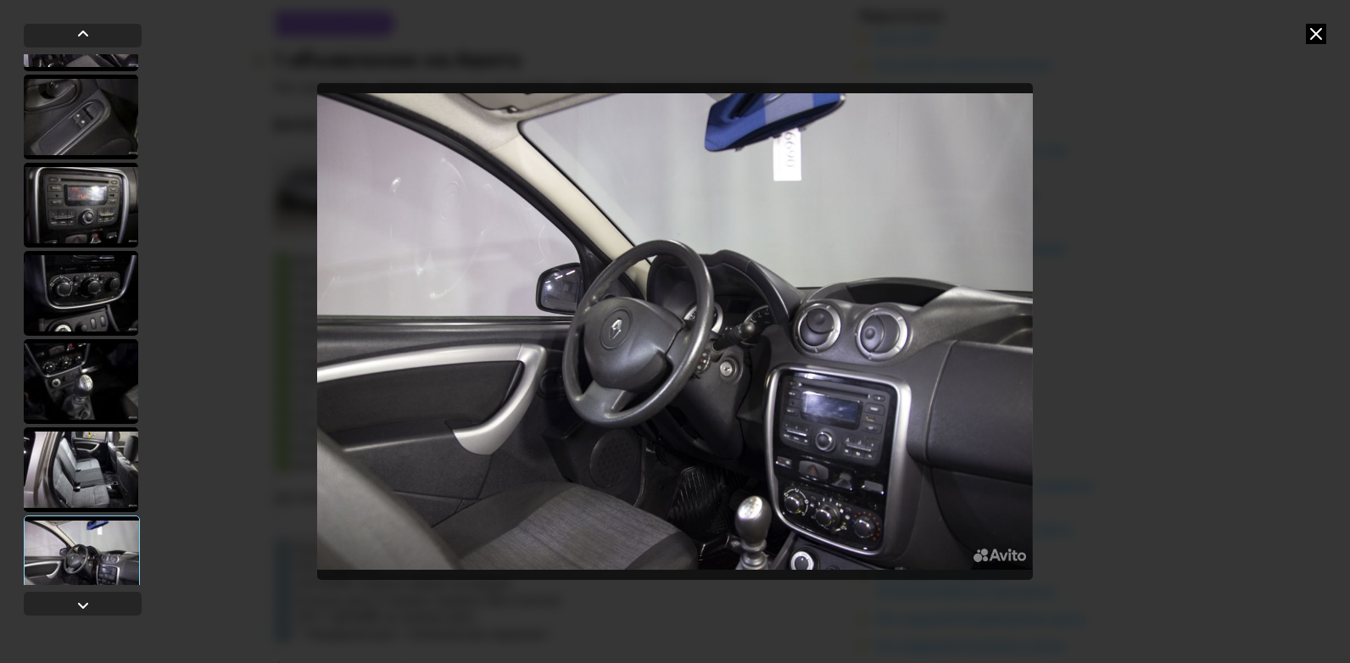
click at [1317, 32] on icon at bounding box center [1316, 34] width 20 height 20
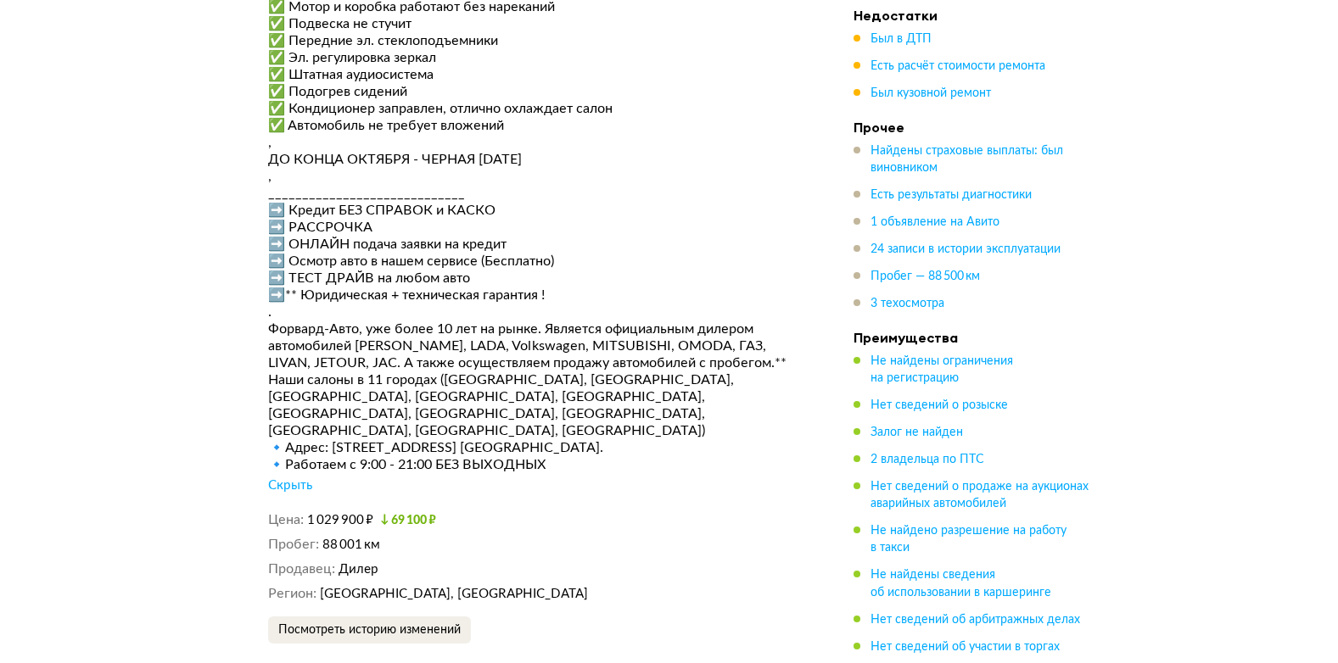
scroll to position [4920, 0]
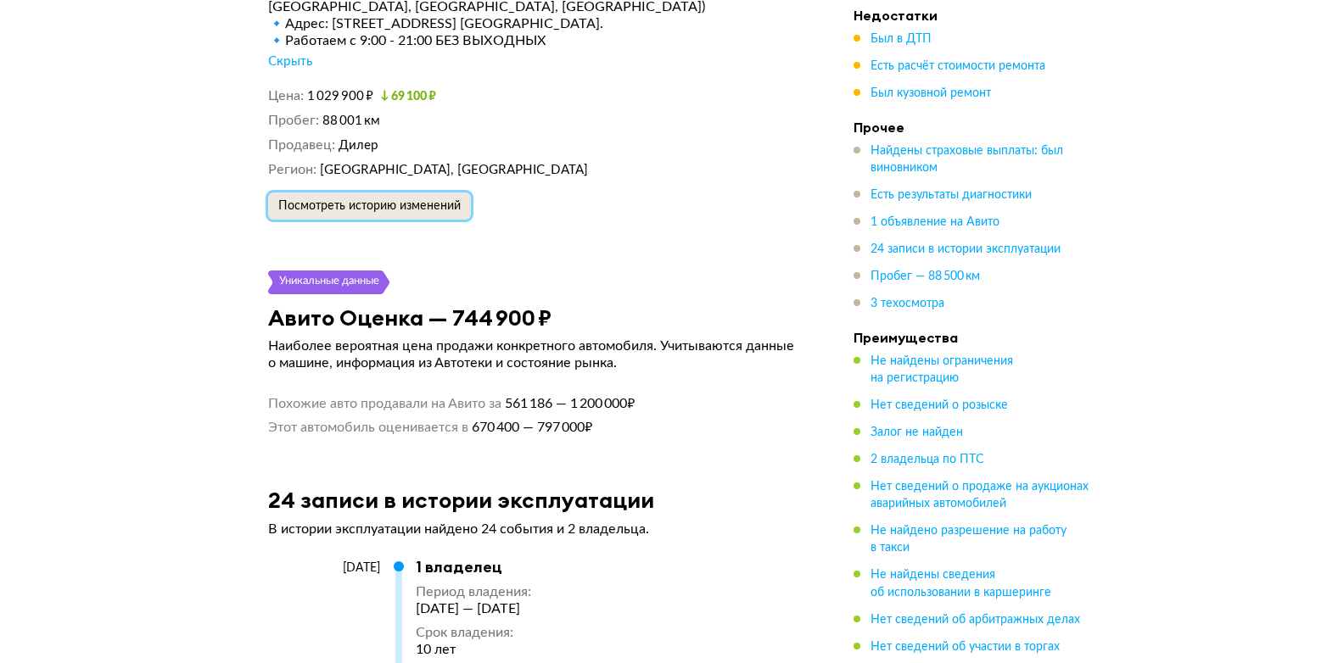
click at [436, 193] on button "Посмотреть историю изменений" at bounding box center [369, 206] width 203 height 27
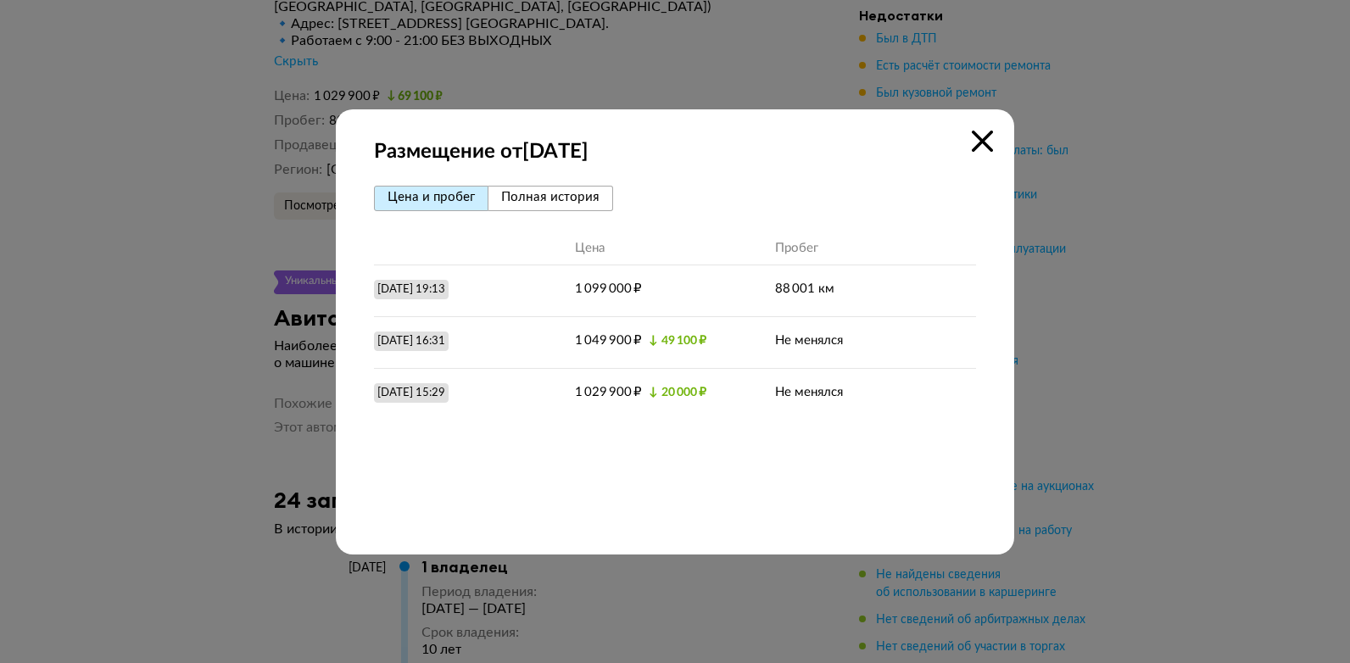
click at [981, 142] on icon at bounding box center [982, 141] width 21 height 21
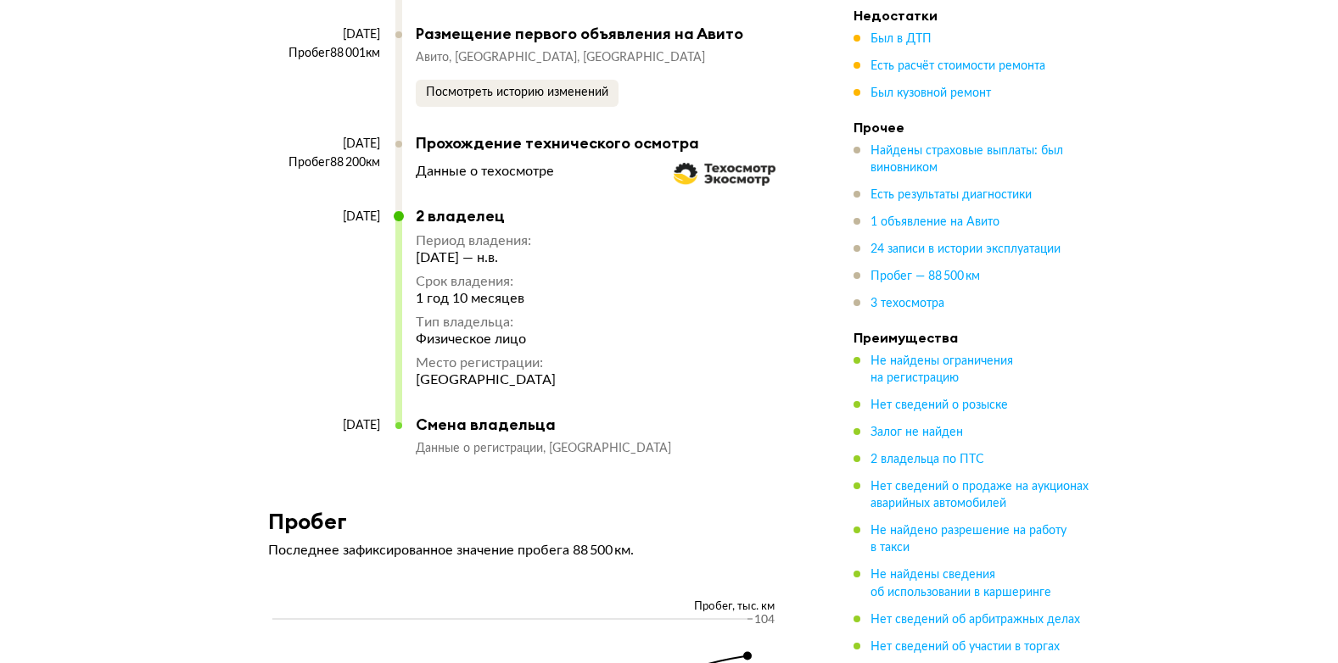
scroll to position [7550, 0]
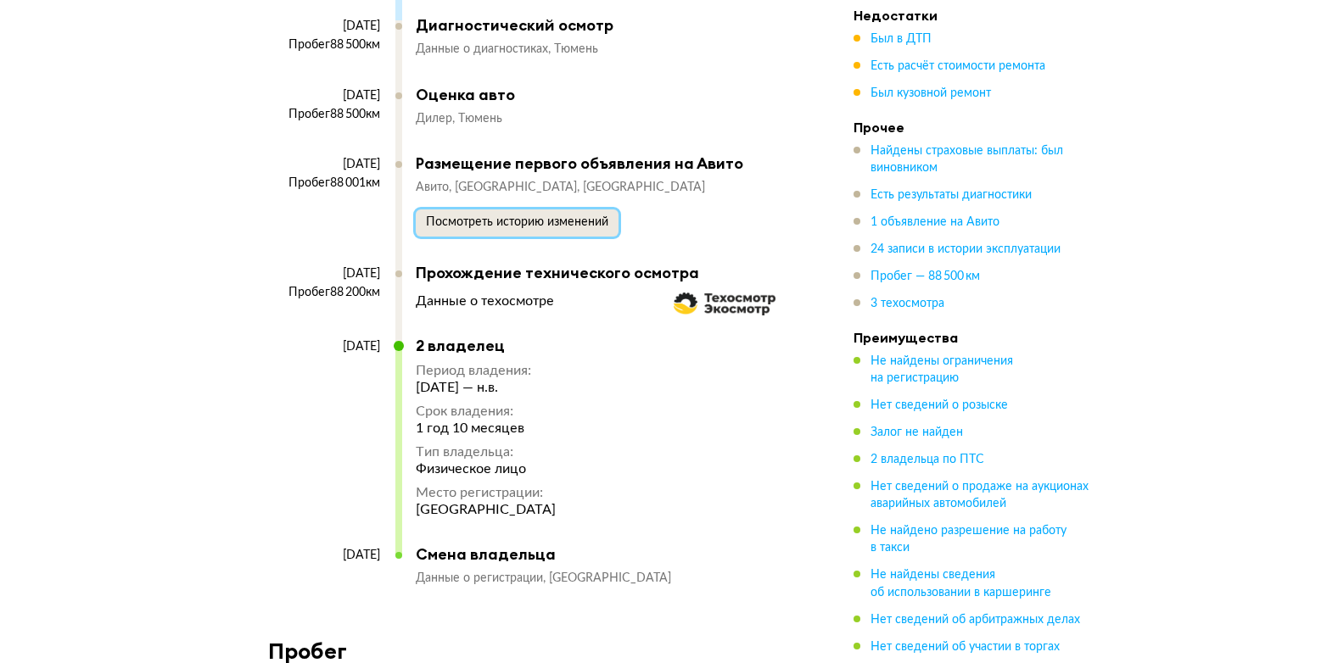
click at [560, 219] on button "Посмотреть историю изменений" at bounding box center [517, 223] width 203 height 27
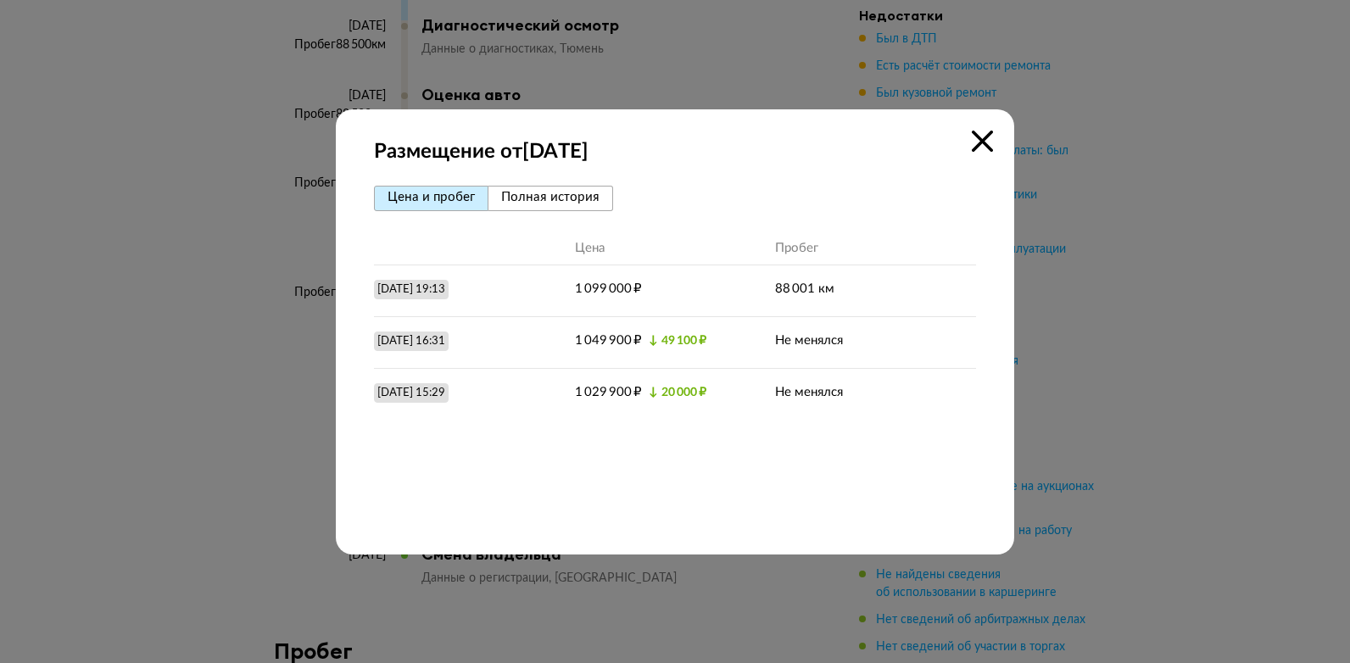
click at [990, 131] on icon at bounding box center [982, 141] width 21 height 21
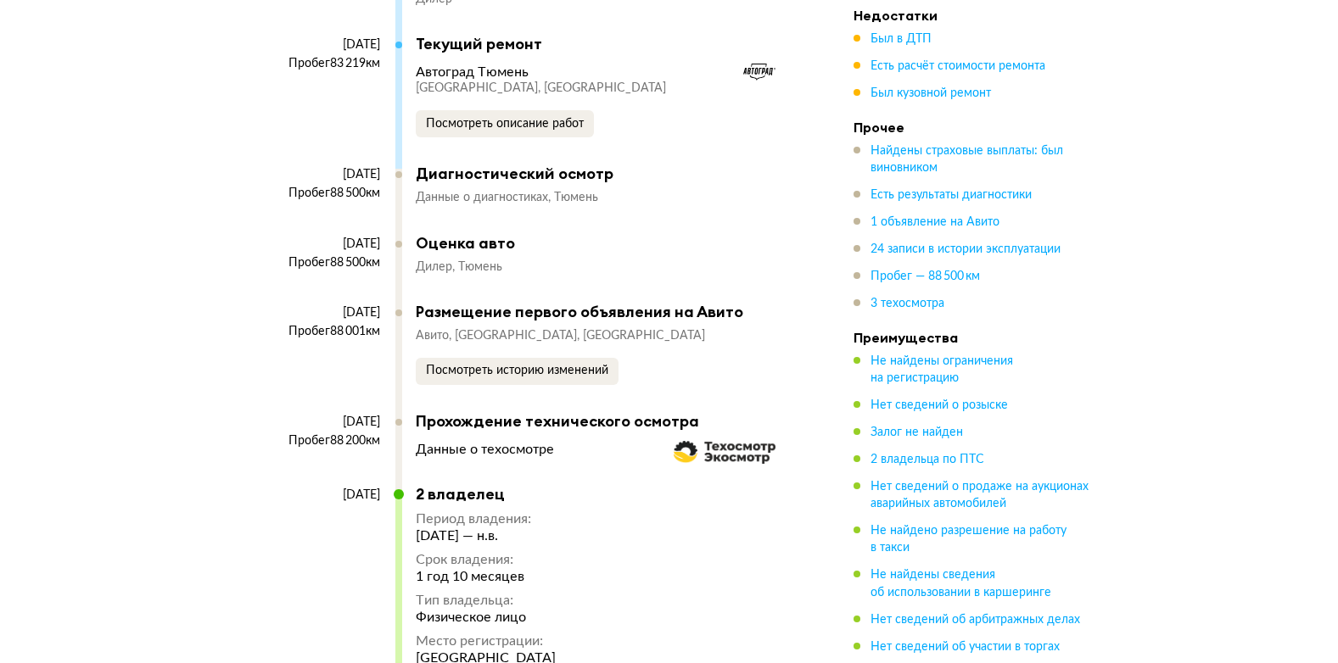
scroll to position [7295, 0]
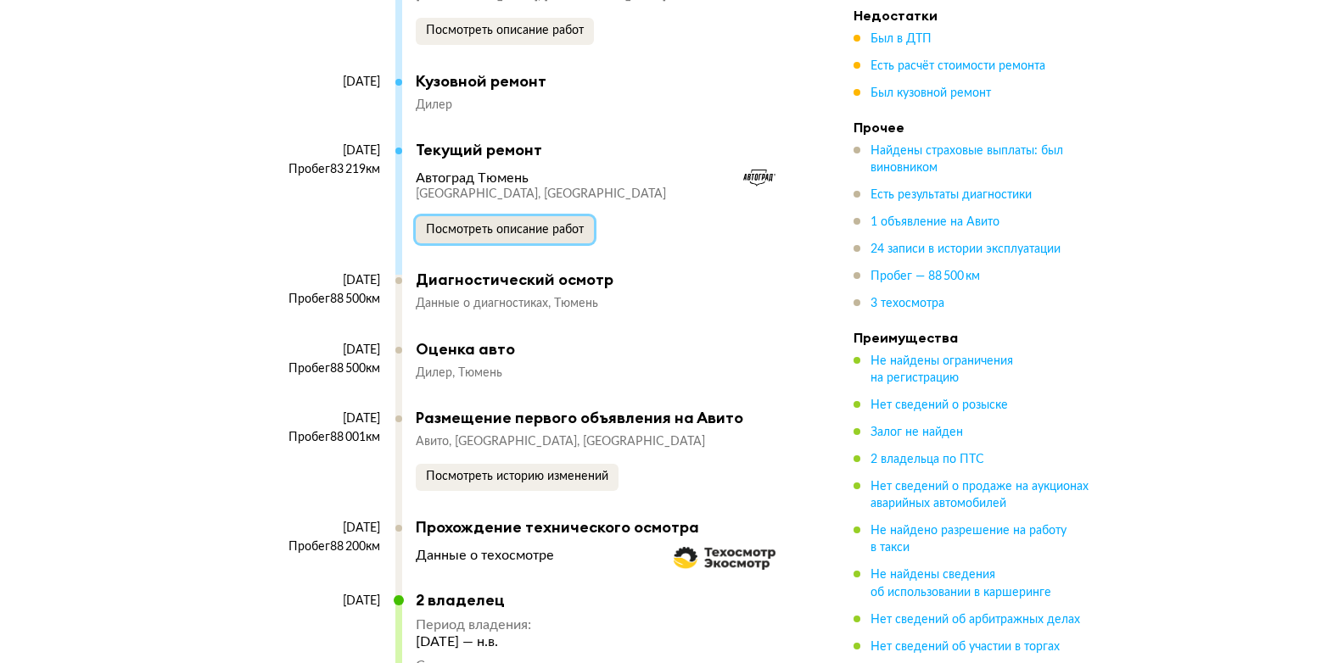
click at [555, 220] on button "Посмотреть описание работ" at bounding box center [505, 229] width 178 height 27
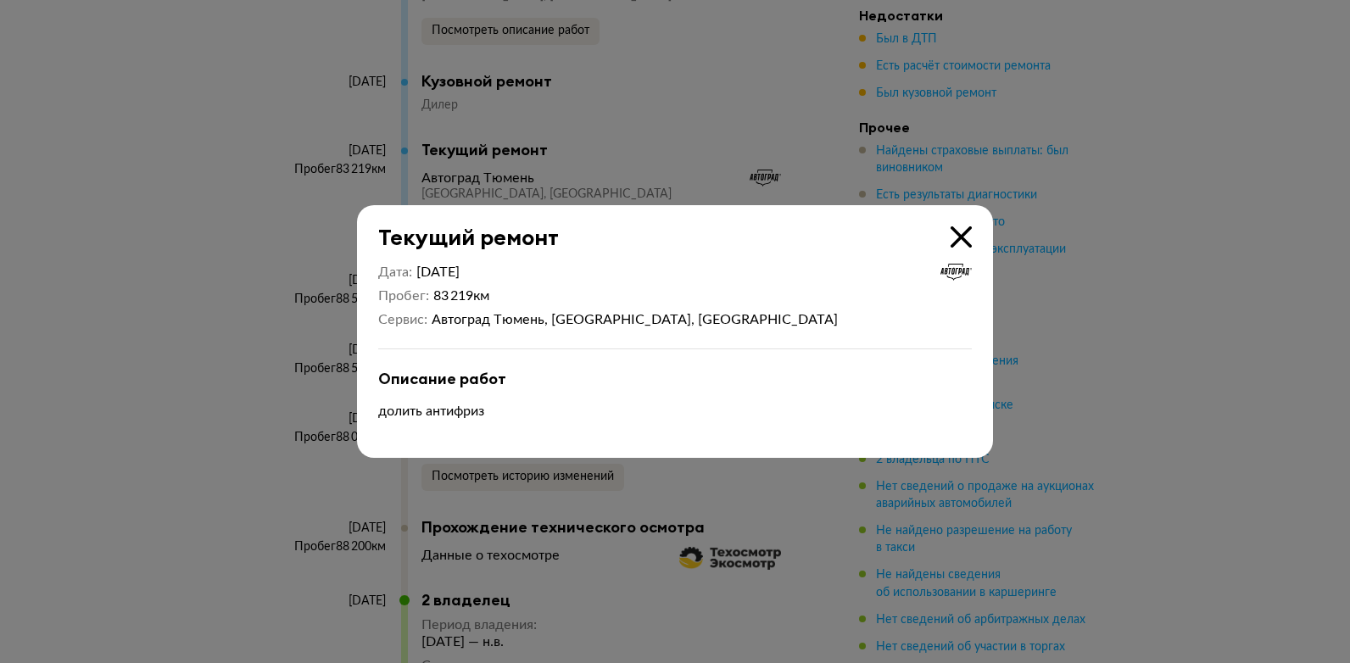
click at [967, 235] on icon at bounding box center [961, 236] width 21 height 21
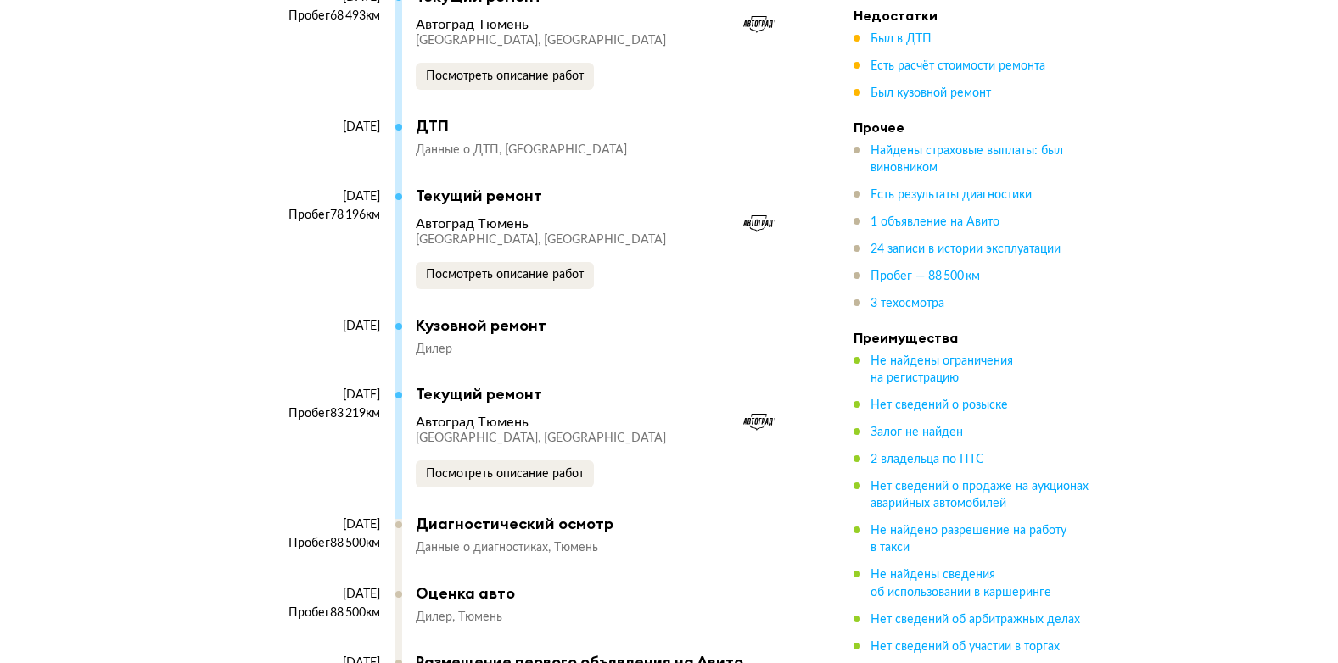
scroll to position [7041, 0]
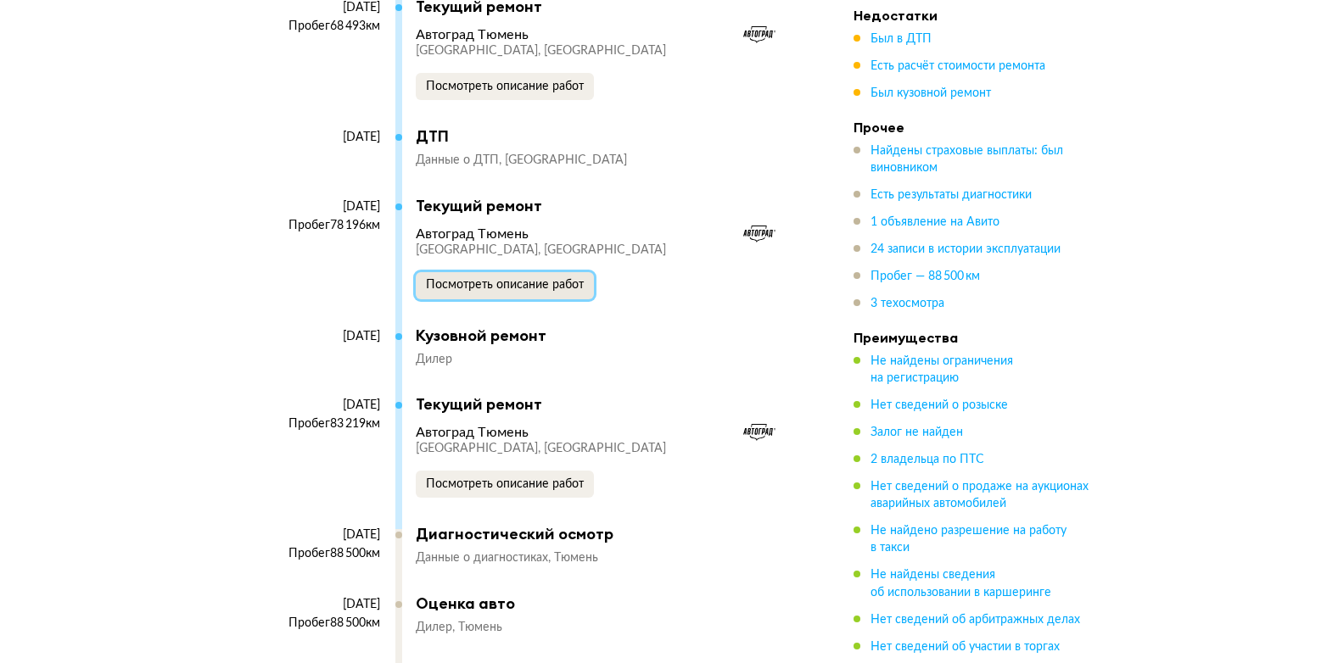
click at [523, 279] on span "Посмотреть описание работ" at bounding box center [505, 285] width 158 height 12
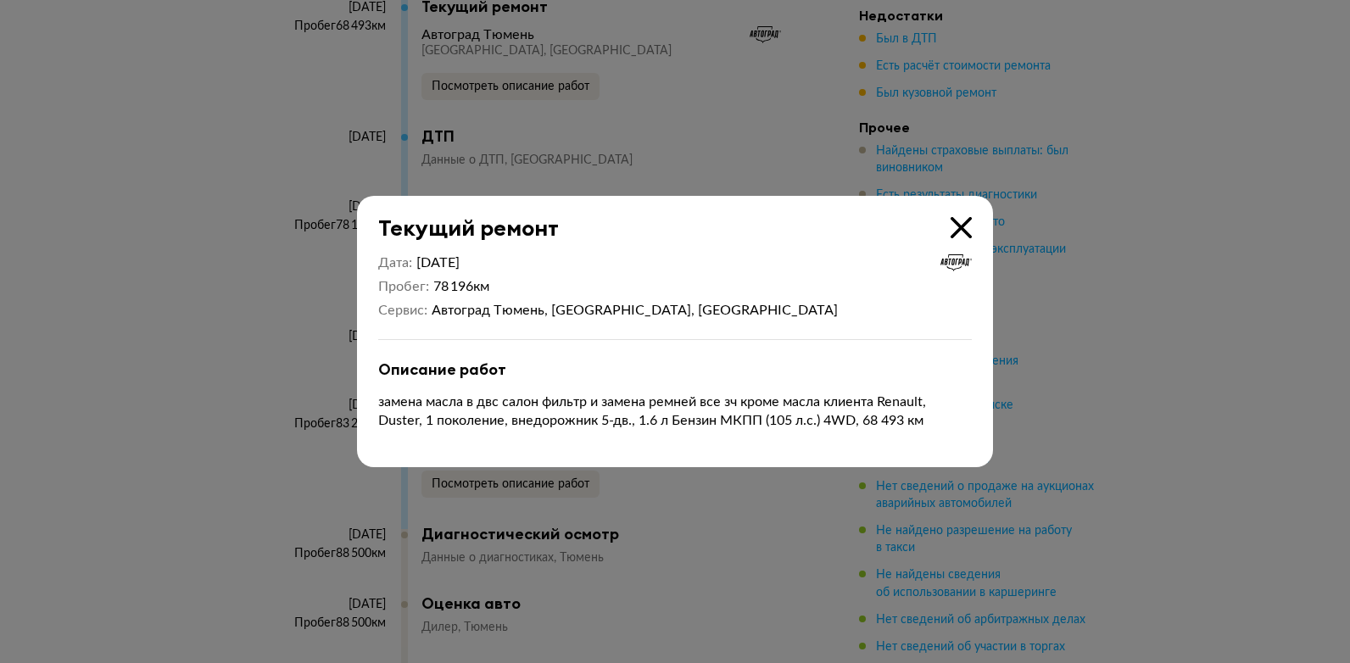
click at [965, 225] on icon at bounding box center [961, 227] width 21 height 21
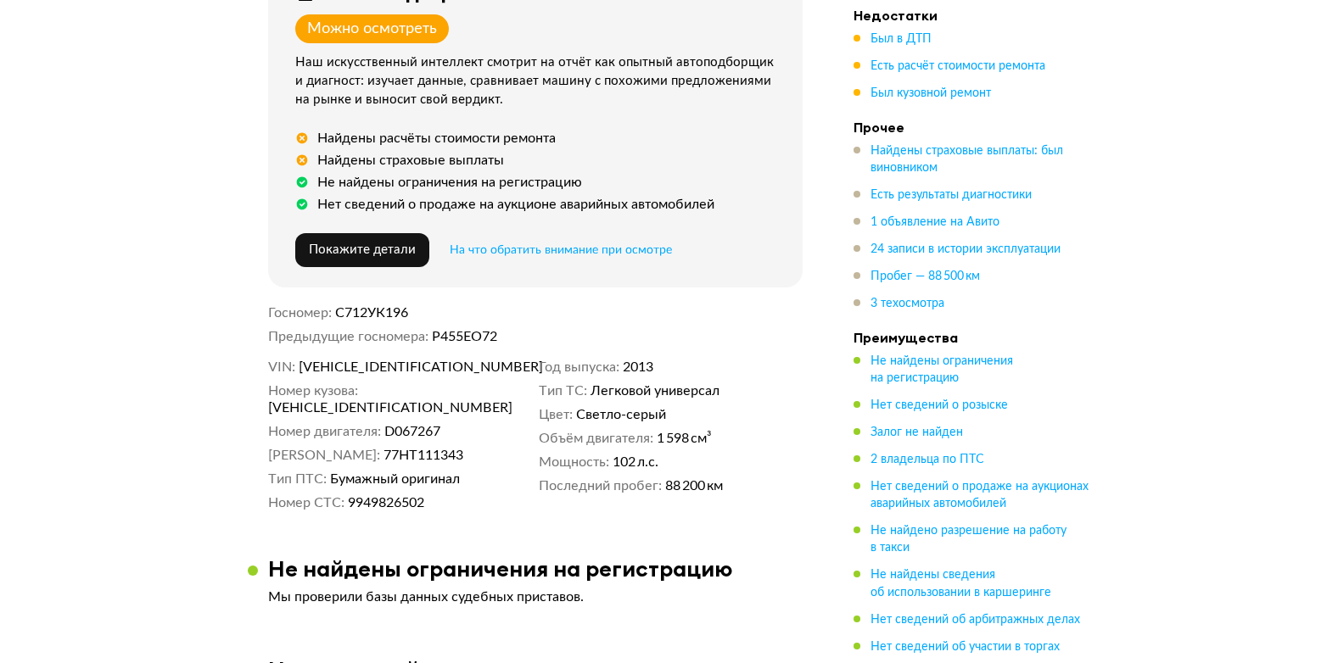
scroll to position [679, 0]
click at [392, 305] on span "С712УК196" at bounding box center [371, 312] width 73 height 14
copy span "С712УК196"
click at [459, 331] on dd "Р455ЕО72" at bounding box center [617, 335] width 371 height 17
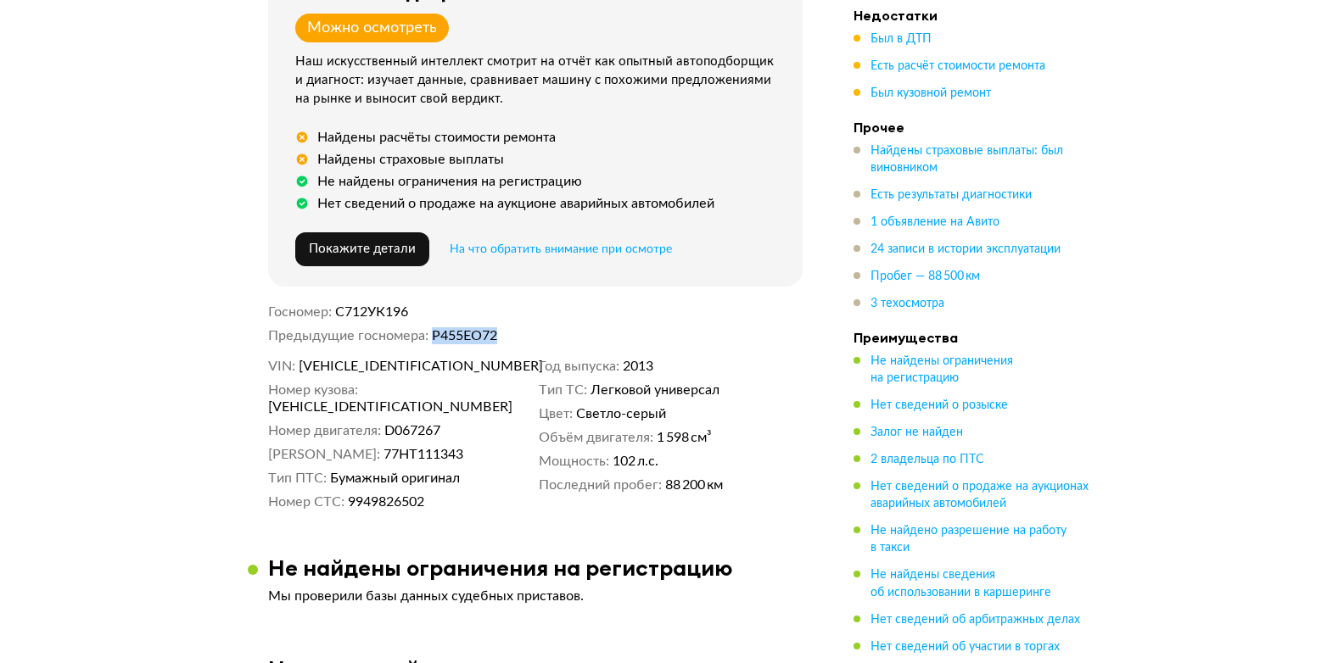
click at [459, 331] on dd "Р455ЕО72" at bounding box center [617, 335] width 371 height 17
copy dd "Р455ЕО72"
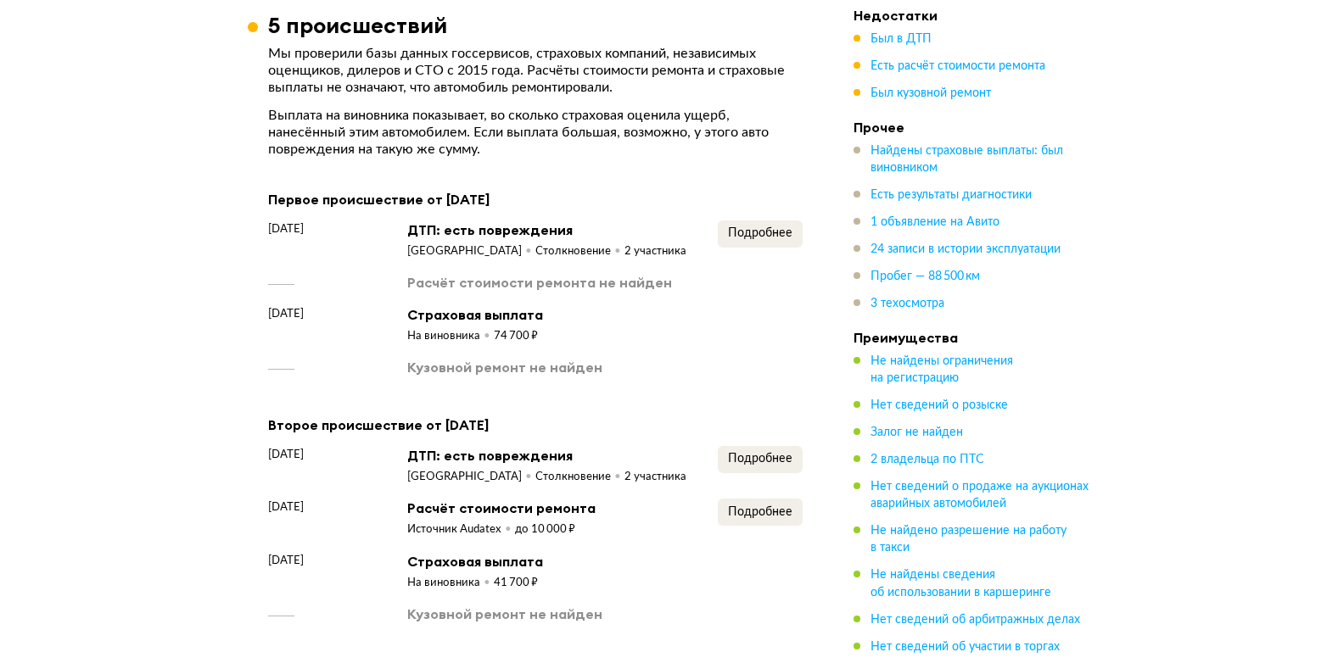
scroll to position [2121, 0]
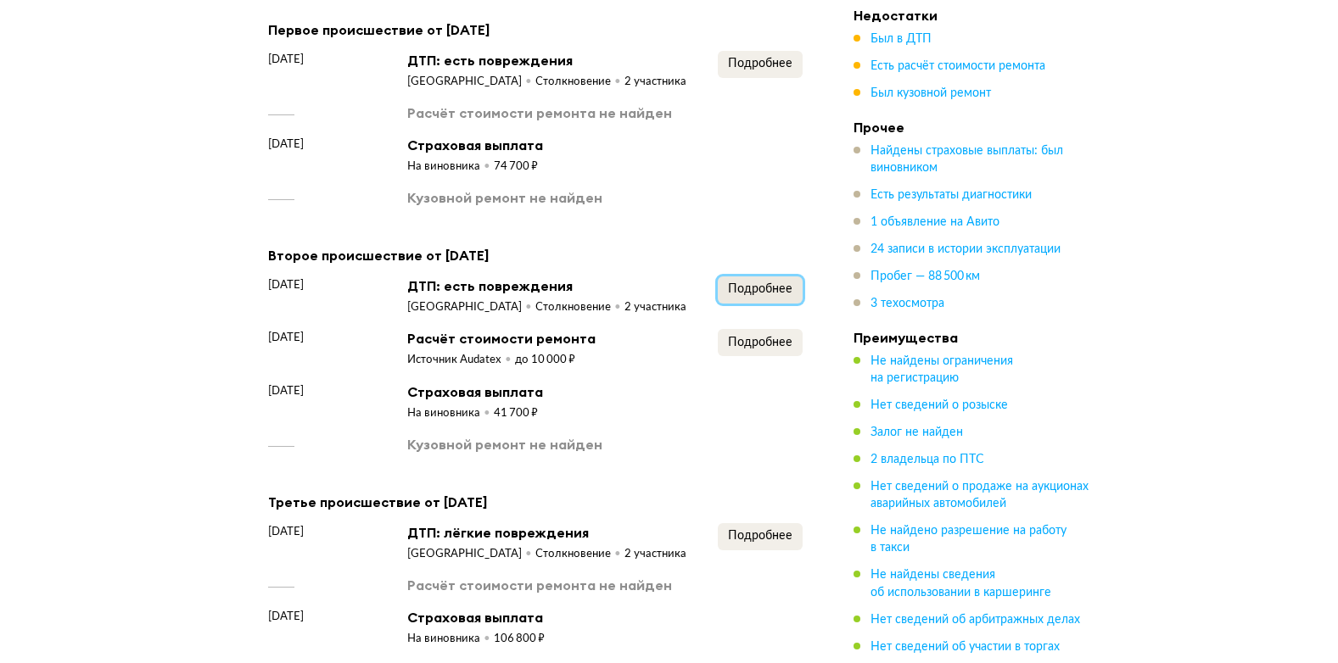
click at [767, 285] on span "Подробнее" at bounding box center [760, 289] width 64 height 12
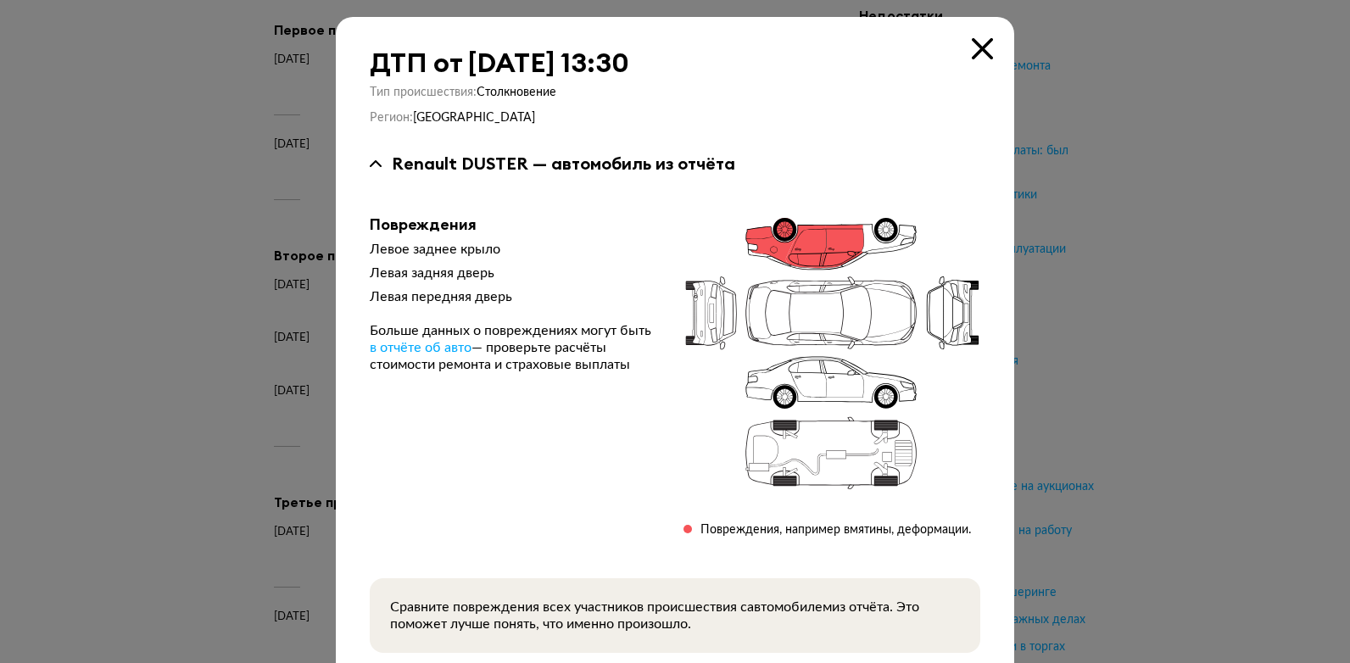
click at [973, 53] on icon at bounding box center [982, 48] width 21 height 21
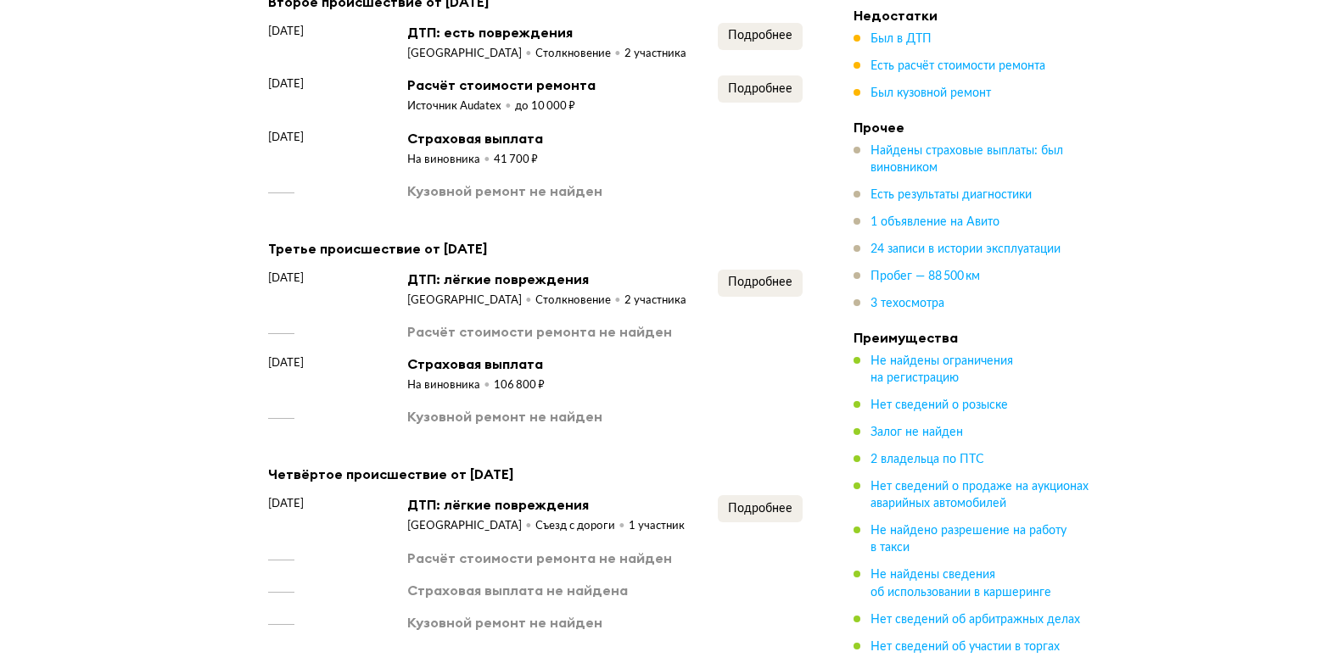
scroll to position [2375, 0]
click at [757, 286] on span "Подробнее" at bounding box center [760, 282] width 64 height 12
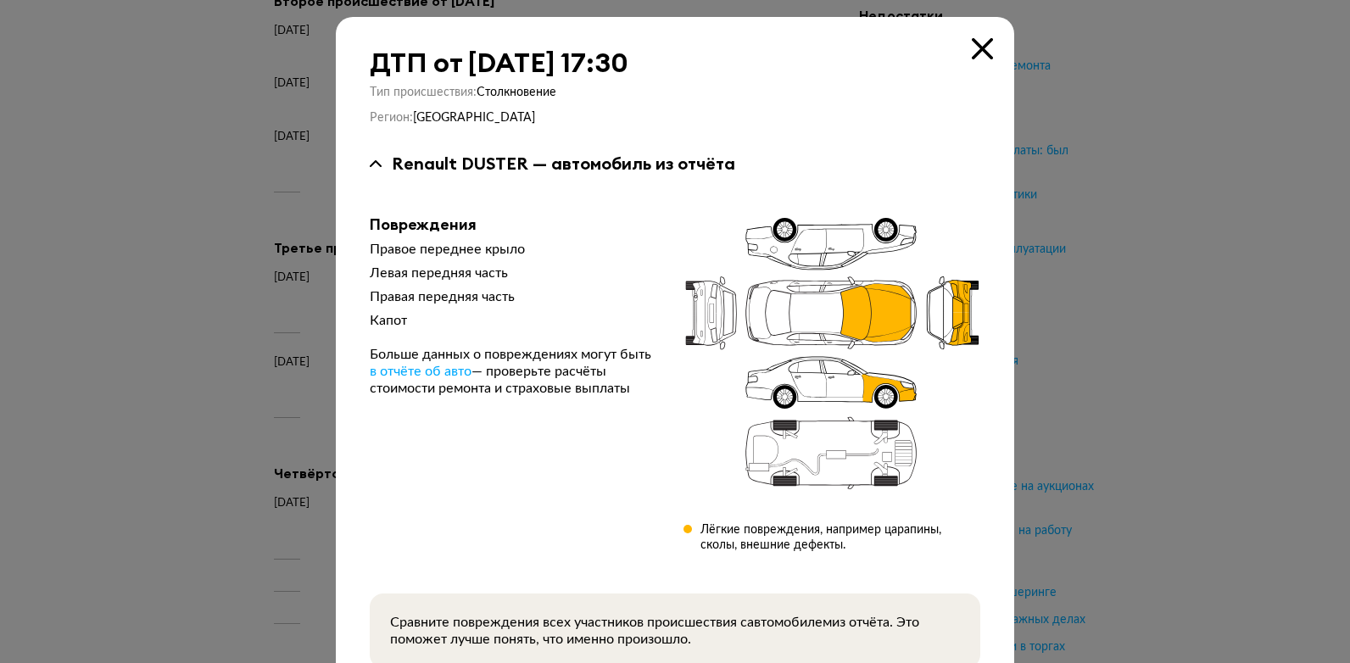
click at [984, 49] on icon at bounding box center [982, 48] width 21 height 21
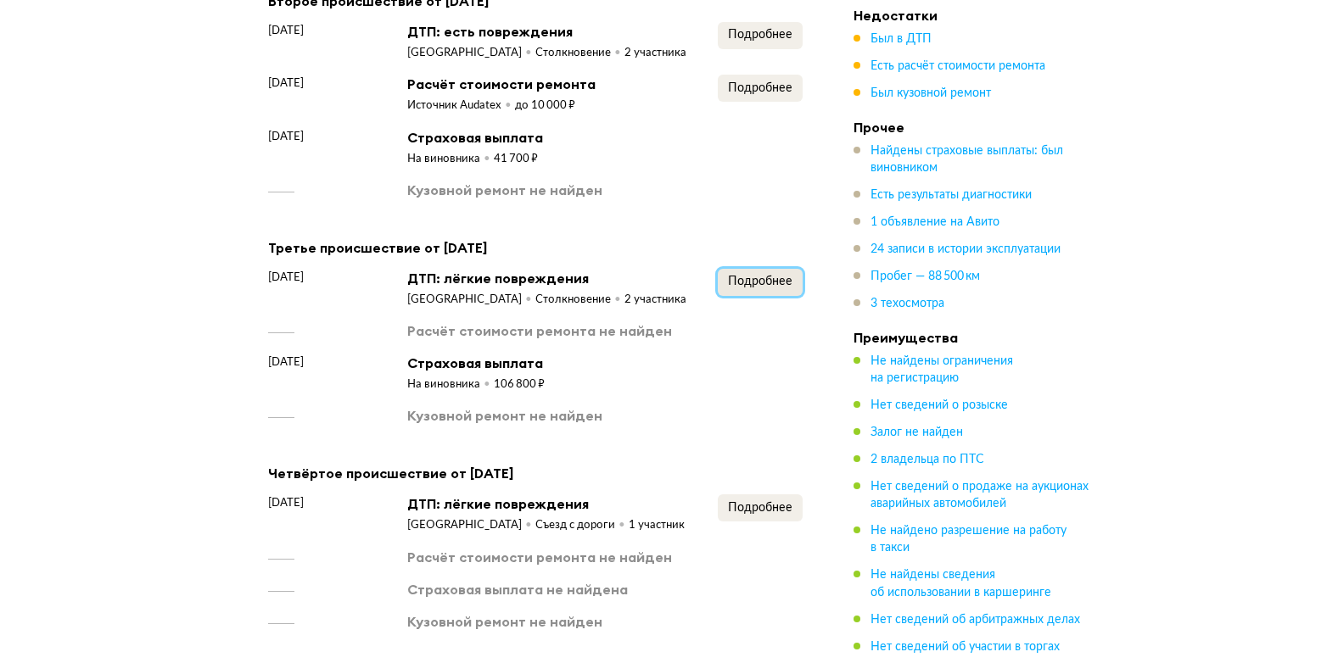
click at [749, 289] on button "Подробнее" at bounding box center [760, 282] width 85 height 27
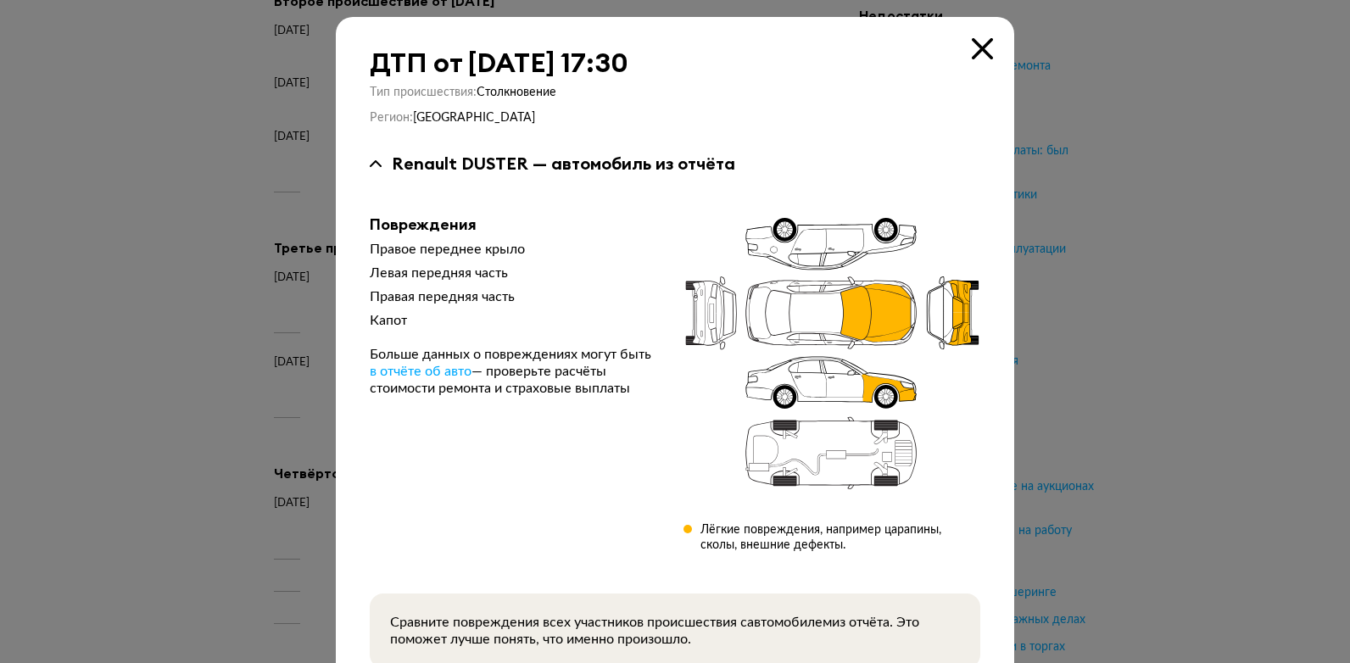
click at [972, 51] on icon at bounding box center [982, 48] width 21 height 21
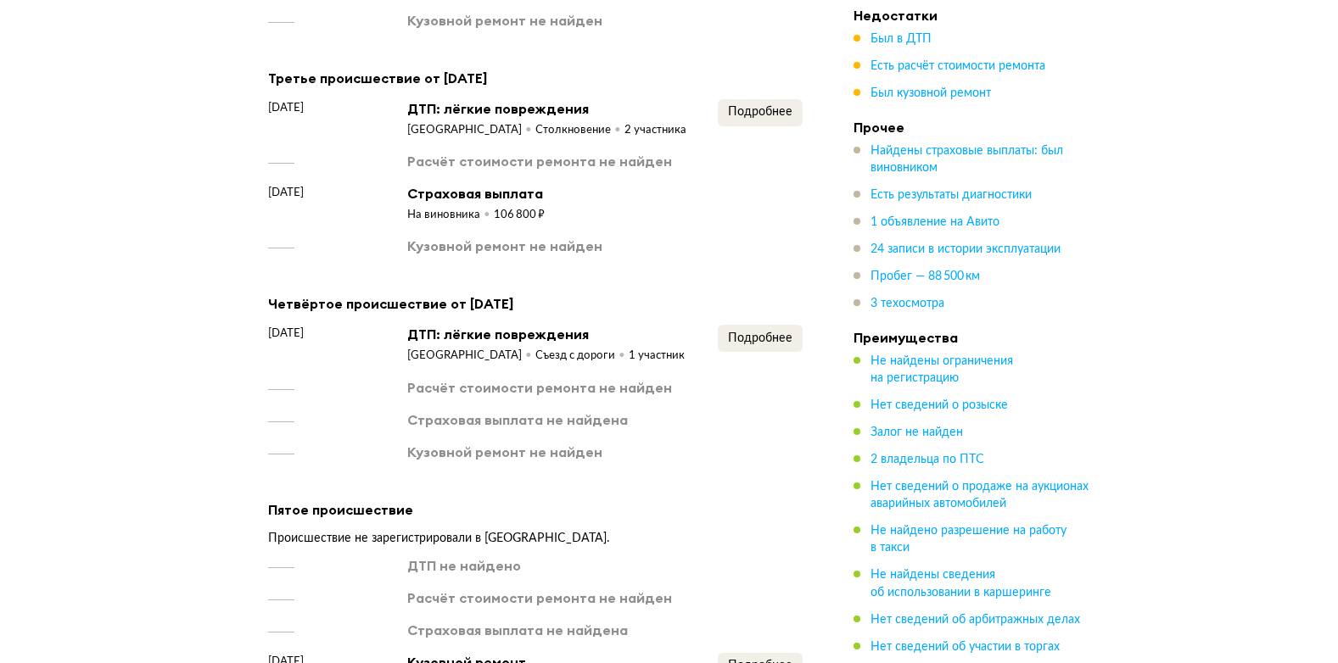
scroll to position [2714, 0]
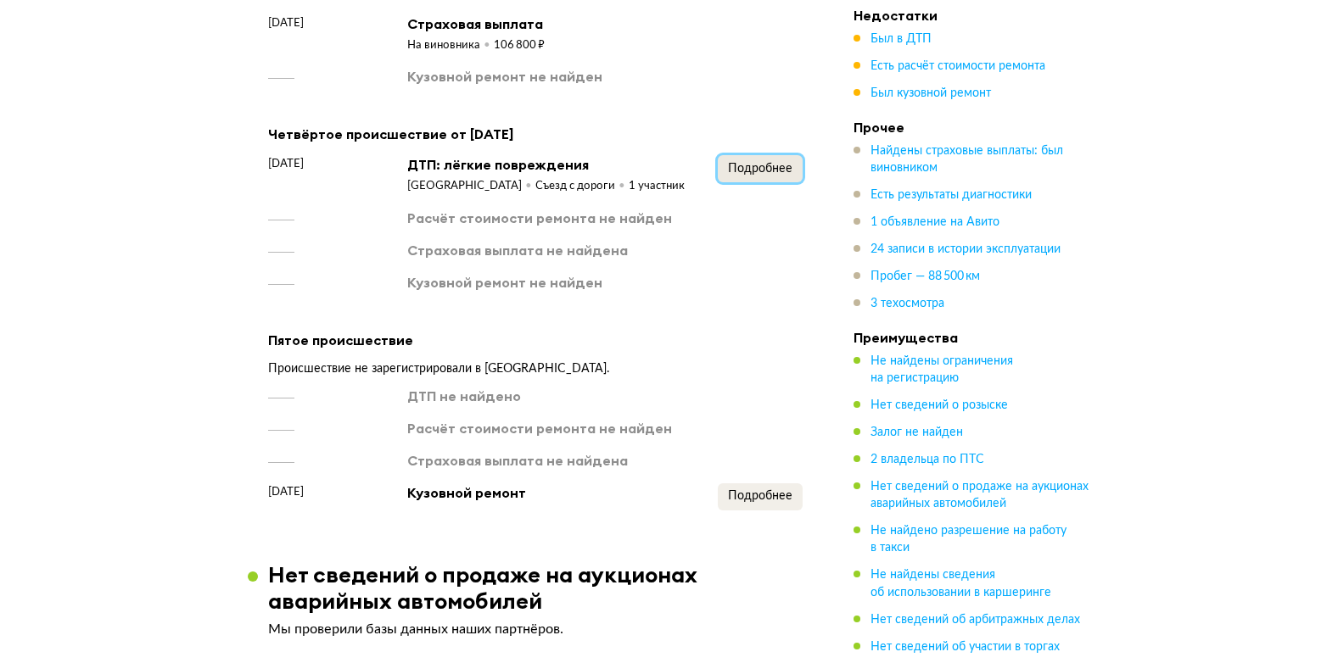
click at [774, 166] on span "Подробнее" at bounding box center [760, 169] width 64 height 12
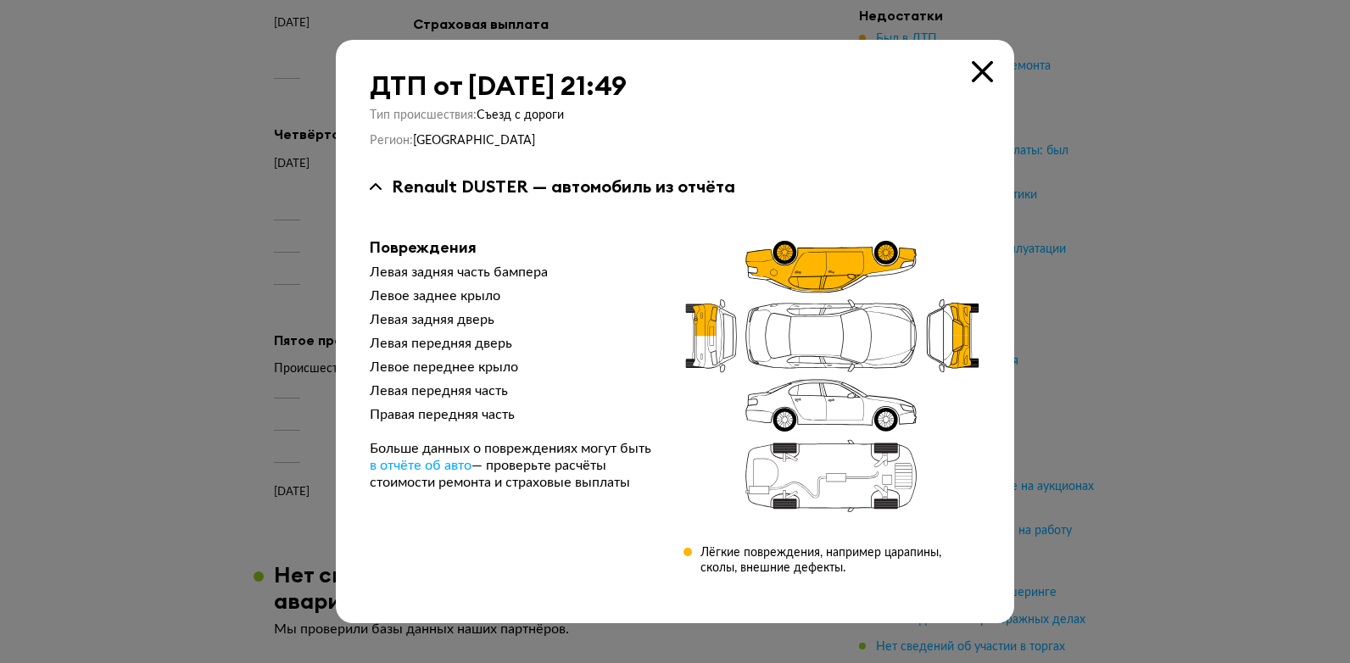
click at [981, 70] on icon at bounding box center [982, 71] width 21 height 21
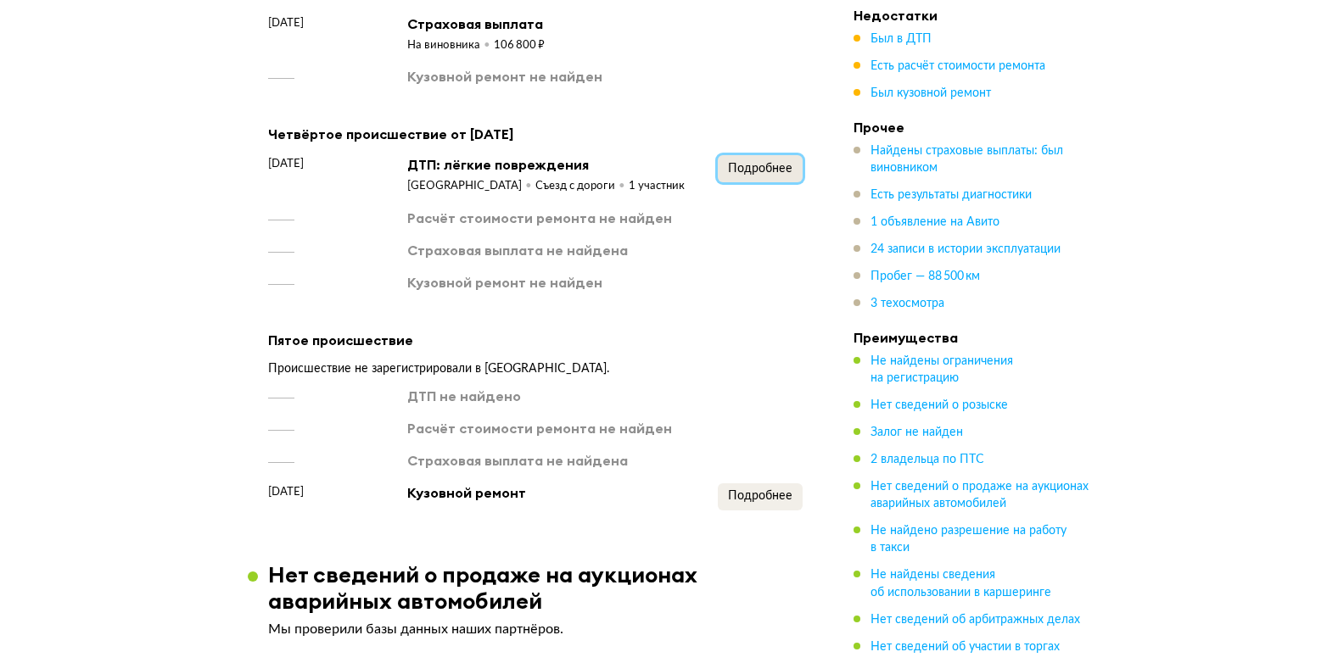
click at [749, 179] on button "Подробнее" at bounding box center [760, 168] width 85 height 27
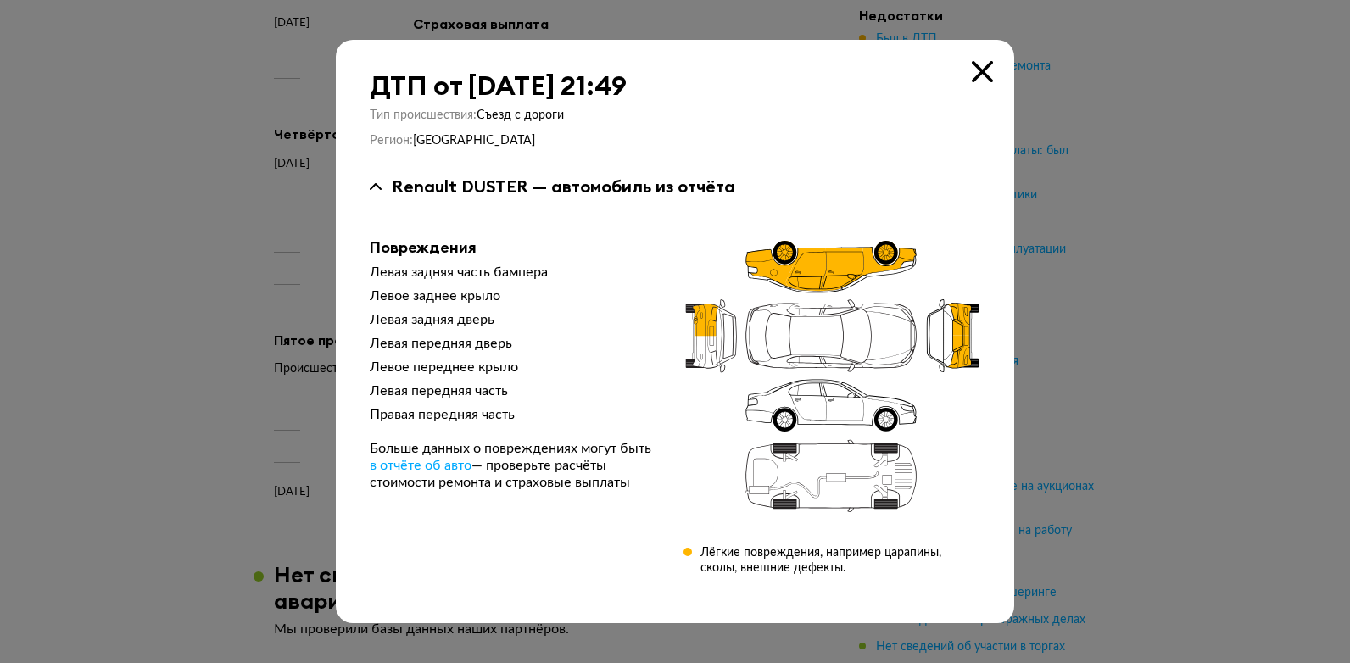
click at [978, 74] on icon at bounding box center [982, 71] width 21 height 21
